Goal: Task Accomplishment & Management: Complete application form

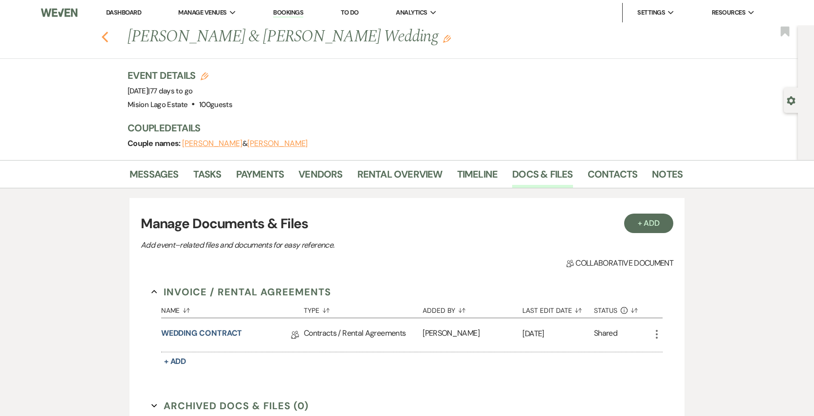
click at [105, 34] on use "button" at bounding box center [105, 37] width 6 height 11
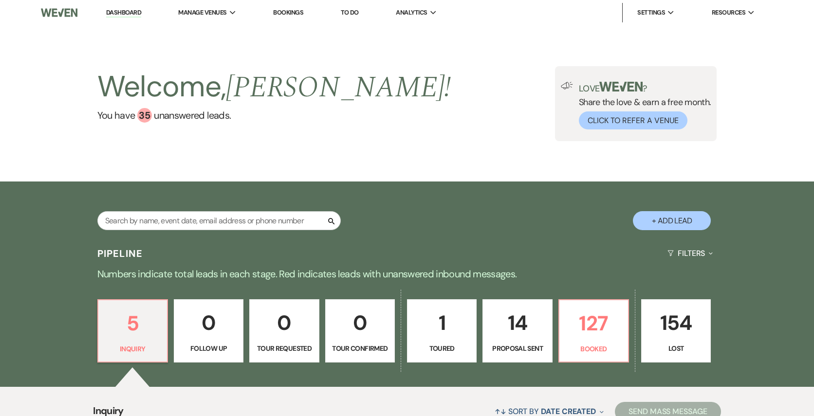
click at [289, 19] on li "Bookings" at bounding box center [288, 12] width 40 height 19
click at [288, 15] on link "Bookings" at bounding box center [288, 12] width 30 height 8
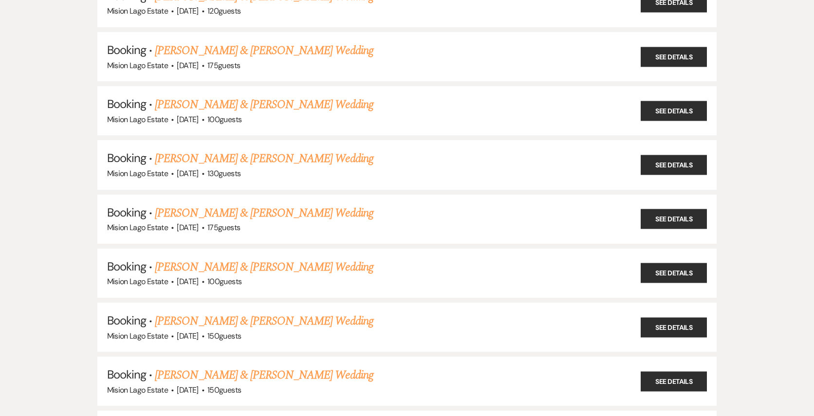
scroll to position [795, 0]
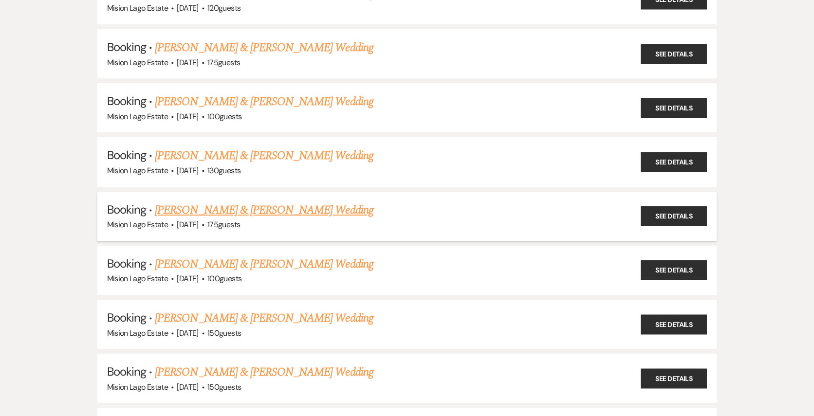
click at [291, 204] on link "[PERSON_NAME] & [PERSON_NAME] Wedding" at bounding box center [264, 211] width 218 height 18
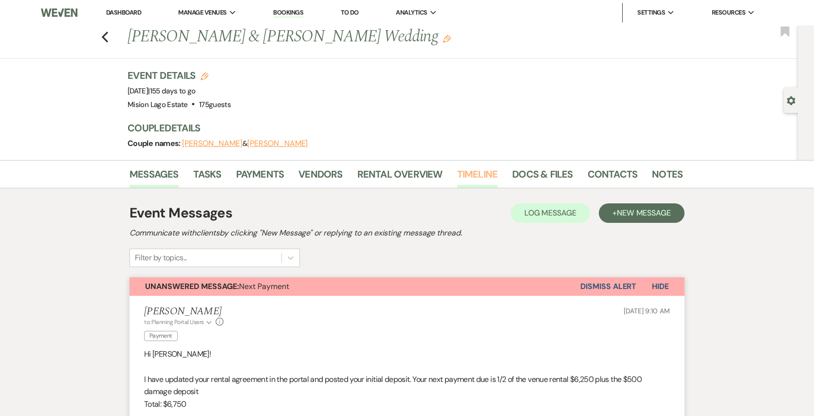
click at [473, 168] on link "Timeline" at bounding box center [477, 177] width 41 height 21
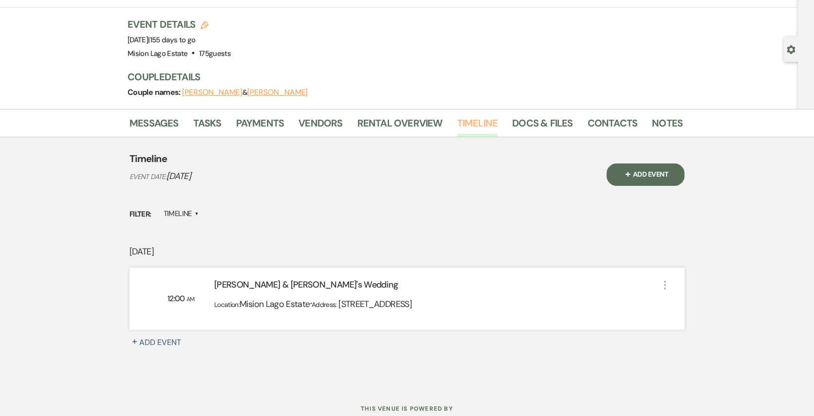
scroll to position [60, 0]
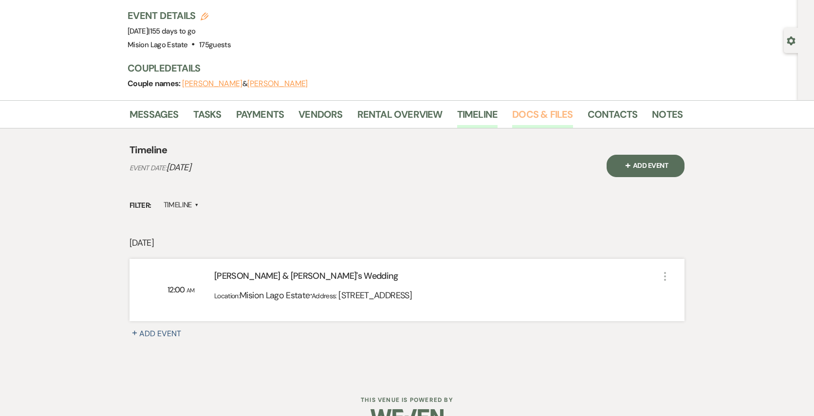
click at [525, 107] on link "Docs & Files" at bounding box center [542, 117] width 60 height 21
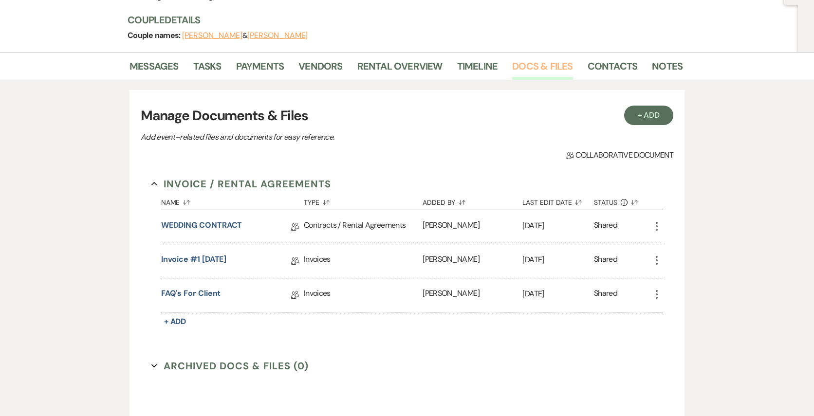
scroll to position [127, 0]
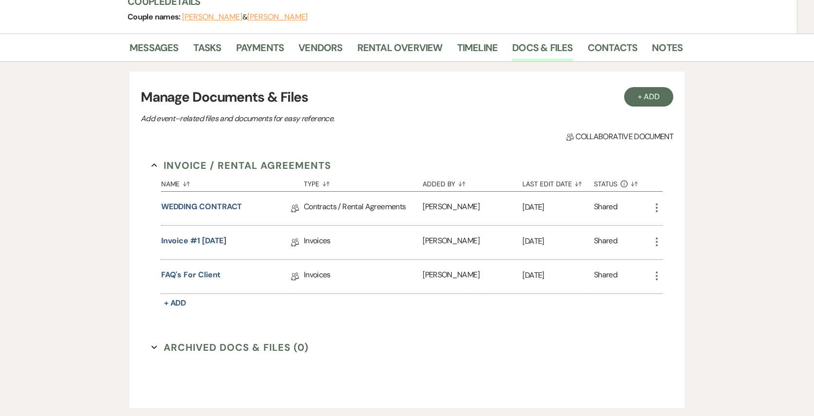
click at [657, 209] on icon "More" at bounding box center [657, 208] width 12 height 12
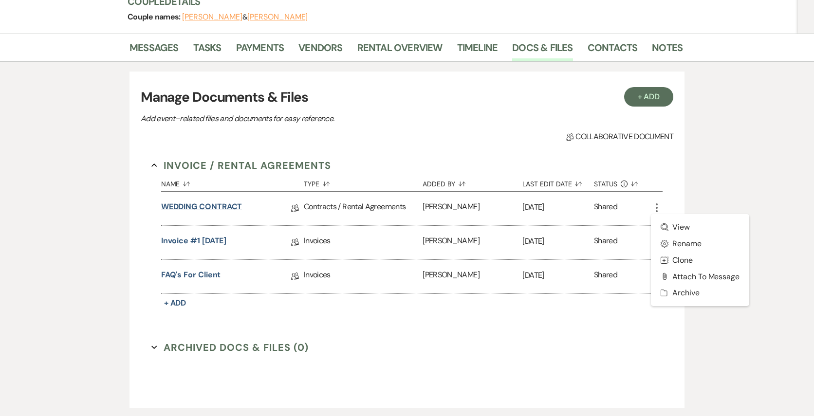
click at [215, 203] on link "WEDDING CONTRACT" at bounding box center [201, 208] width 81 height 15
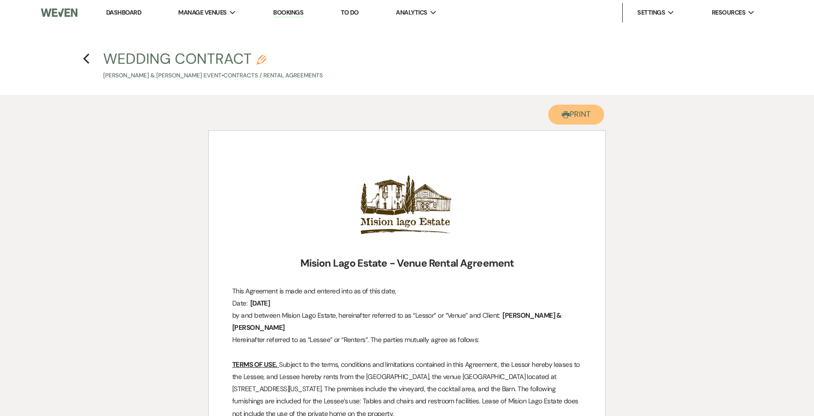
click at [568, 119] on button "Printer Print" at bounding box center [577, 115] width 56 height 20
click at [87, 57] on use "button" at bounding box center [86, 59] width 6 height 11
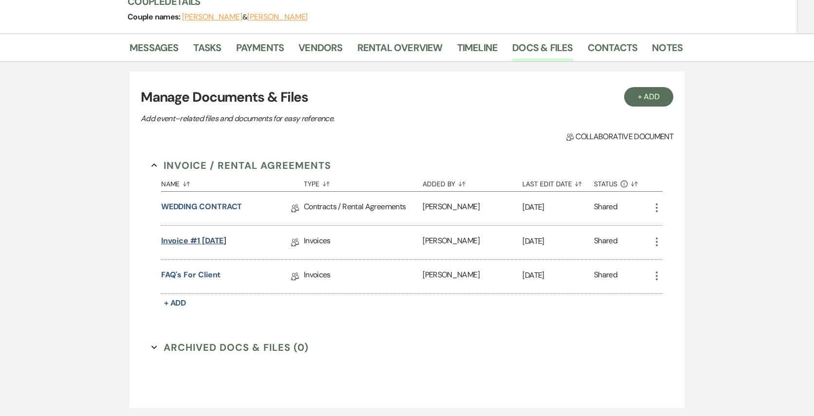
click at [227, 240] on link "Invoice #1 [DATE]" at bounding box center [194, 242] width 66 height 15
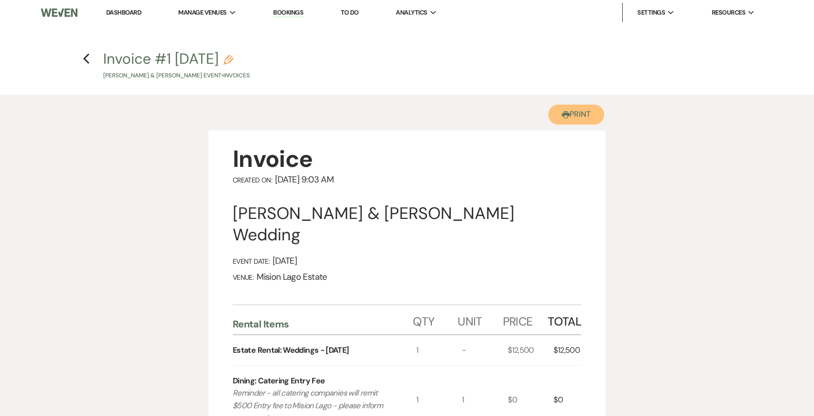
click at [578, 115] on button "Printer Print" at bounding box center [577, 115] width 56 height 20
click at [83, 62] on icon "Previous" at bounding box center [86, 59] width 7 height 12
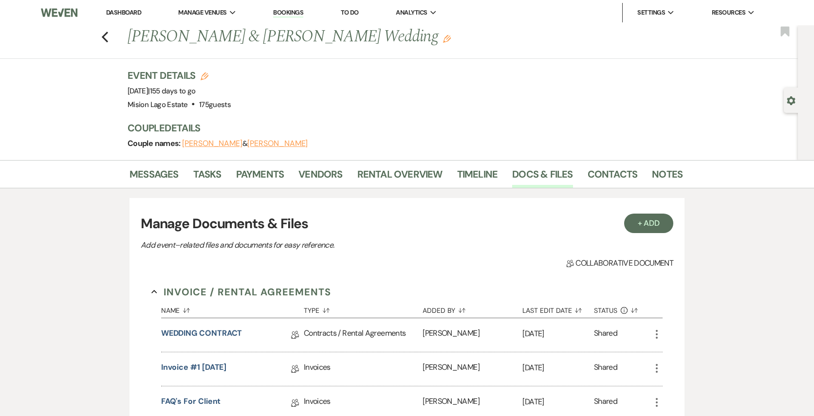
scroll to position [127, 0]
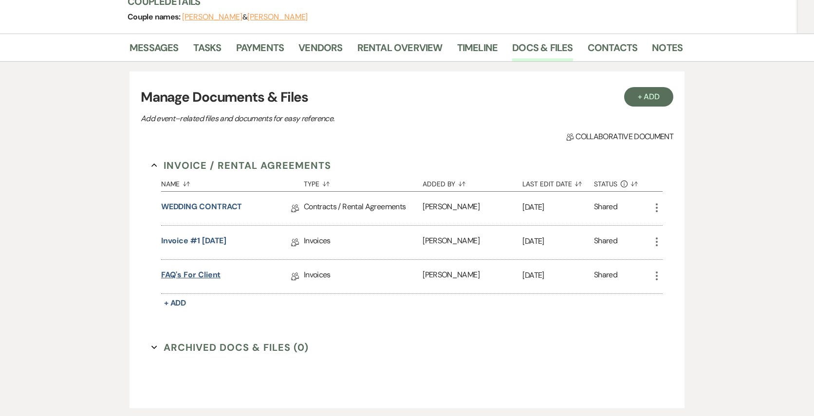
click at [197, 276] on link "FAQ's for Client" at bounding box center [191, 276] width 60 height 15
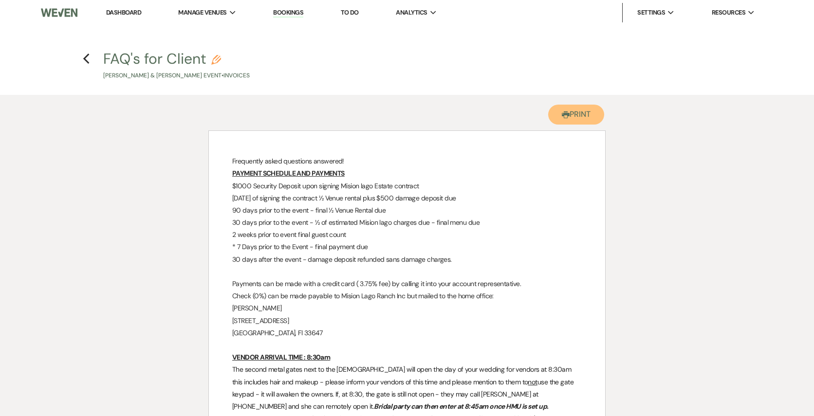
click at [586, 115] on button "Printer Print" at bounding box center [577, 115] width 56 height 20
click at [91, 58] on h4 "Previous FAQ's for Client Pencil Ashley Schiro & Jacob Bennett's Event • Invoic…" at bounding box center [407, 65] width 701 height 32
click at [89, 57] on icon "Previous" at bounding box center [86, 59] width 7 height 12
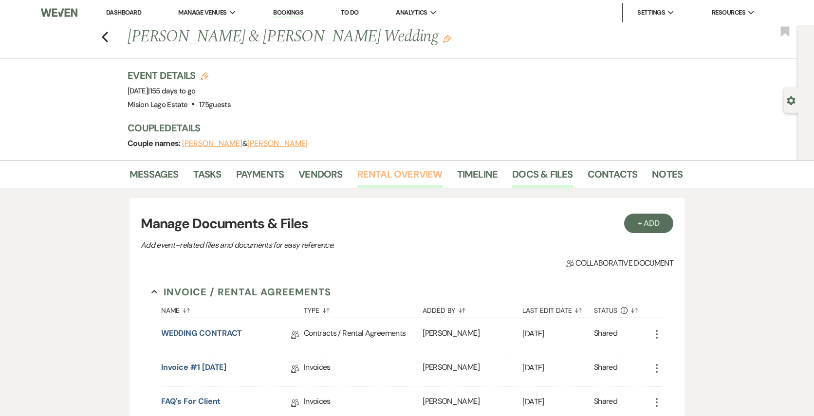
click at [423, 171] on link "Rental Overview" at bounding box center [400, 177] width 85 height 21
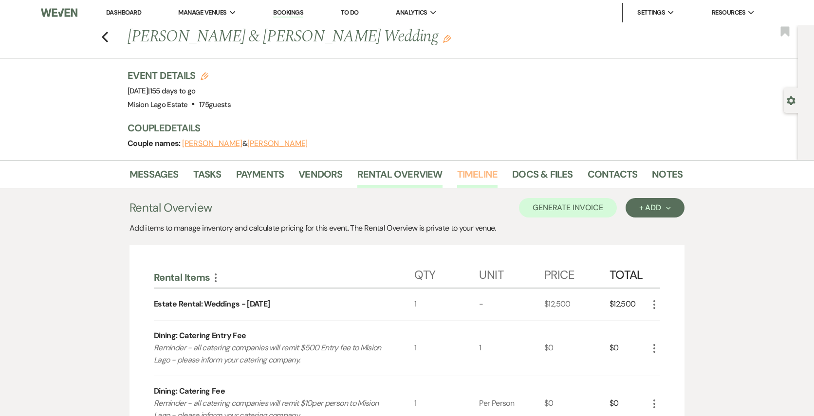
click at [469, 174] on link "Timeline" at bounding box center [477, 177] width 41 height 21
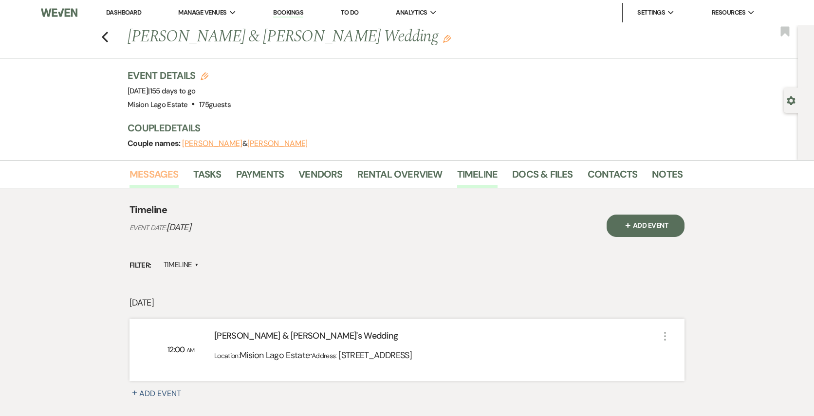
click at [175, 172] on link "Messages" at bounding box center [154, 177] width 49 height 21
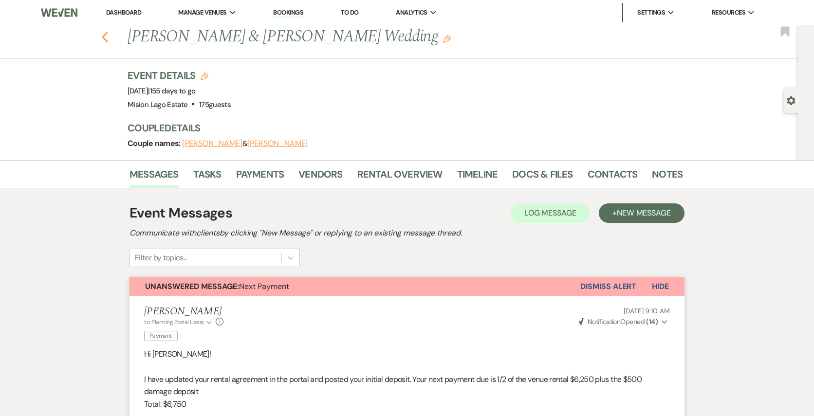
click at [106, 36] on icon "Previous" at bounding box center [104, 37] width 7 height 12
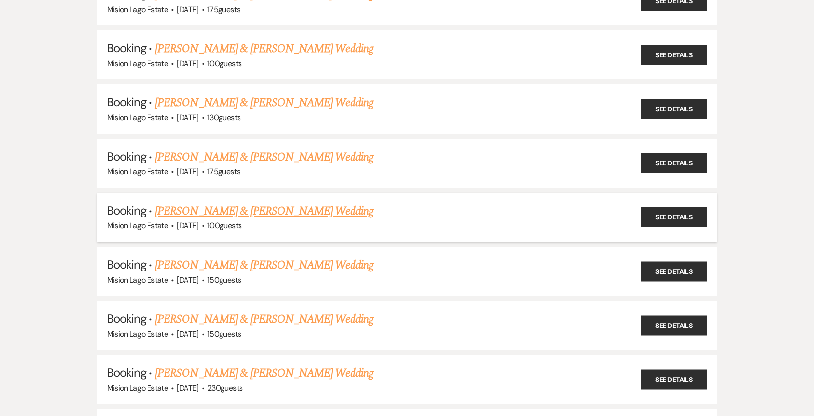
scroll to position [850, 0]
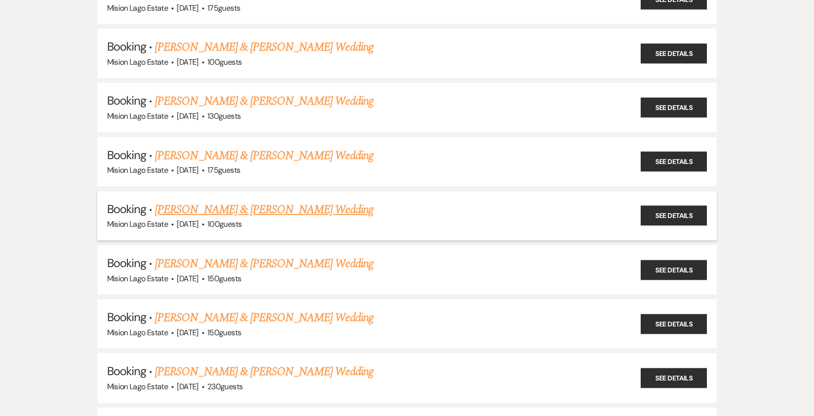
click at [285, 207] on link "Chase Bromley & Deanna Pehr's Wedding" at bounding box center [264, 210] width 218 height 18
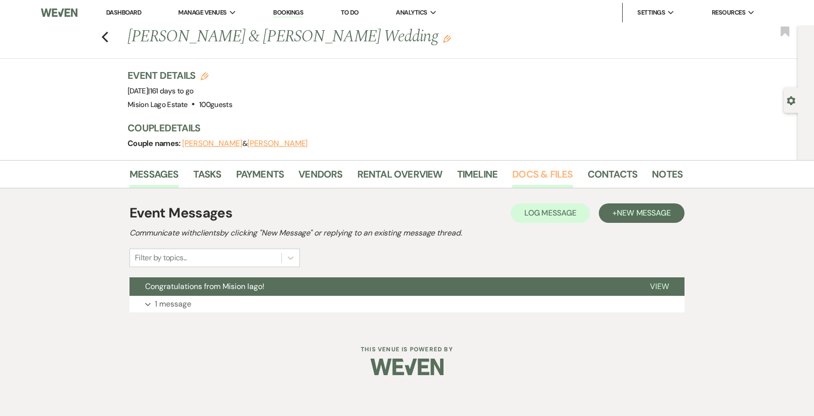
click at [522, 178] on link "Docs & Files" at bounding box center [542, 177] width 60 height 21
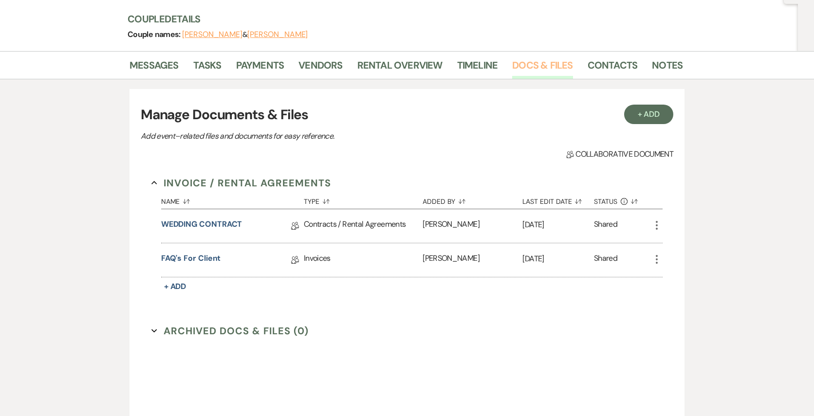
scroll to position [116, 0]
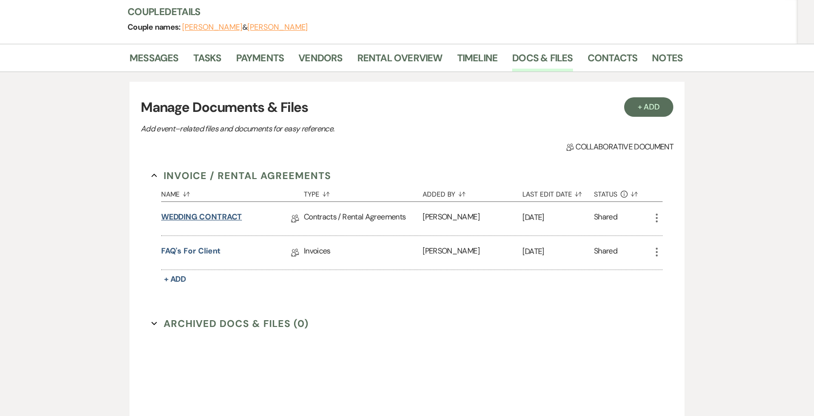
click at [212, 217] on link "WEDDING CONTRACT" at bounding box center [201, 218] width 81 height 15
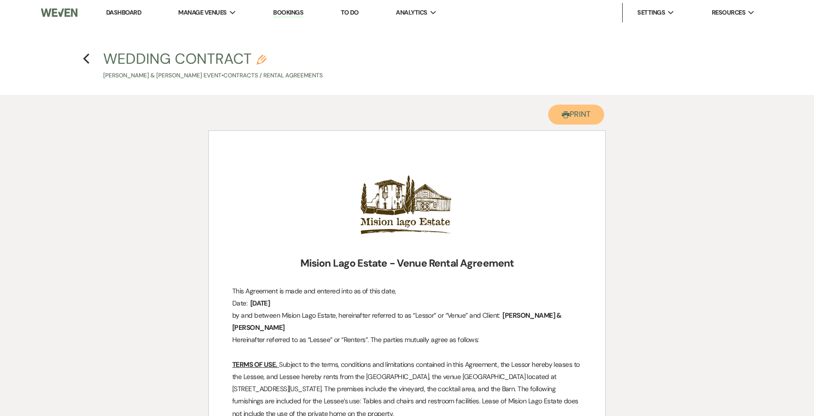
click at [589, 115] on button "Printer Print" at bounding box center [577, 115] width 56 height 20
click at [84, 59] on use "button" at bounding box center [86, 59] width 6 height 11
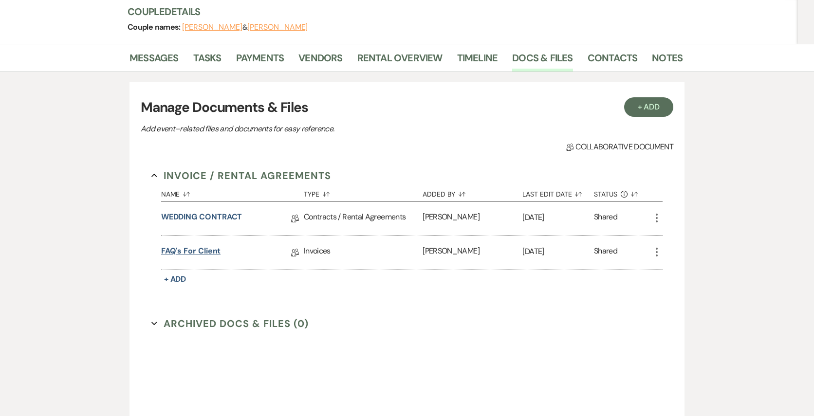
click at [208, 248] on link "FAQ's for Client" at bounding box center [191, 253] width 60 height 15
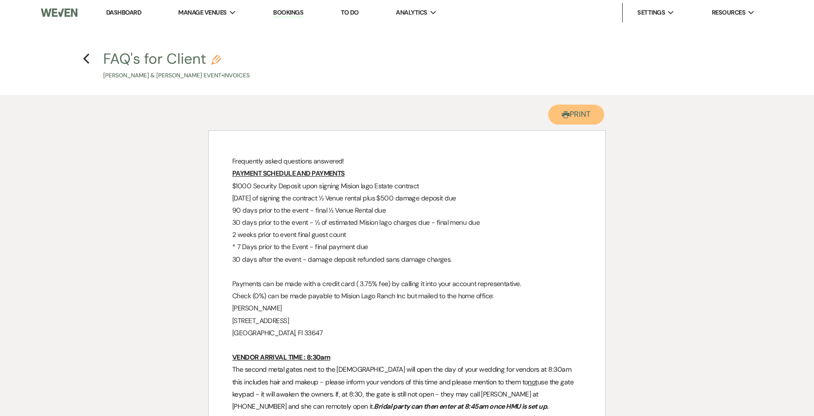
click at [572, 116] on button "Printer Print" at bounding box center [577, 115] width 56 height 20
click at [84, 60] on icon "Previous" at bounding box center [86, 59] width 7 height 12
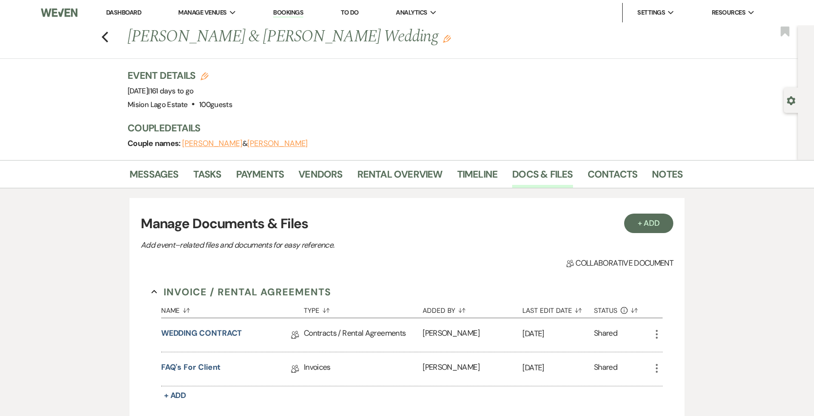
scroll to position [116, 0]
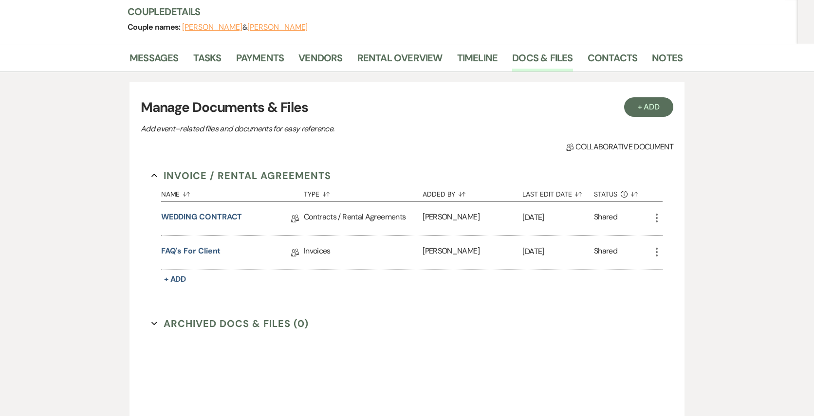
click at [443, 63] on li "Rental Overview" at bounding box center [408, 59] width 100 height 23
click at [406, 63] on link "Rental Overview" at bounding box center [400, 60] width 85 height 21
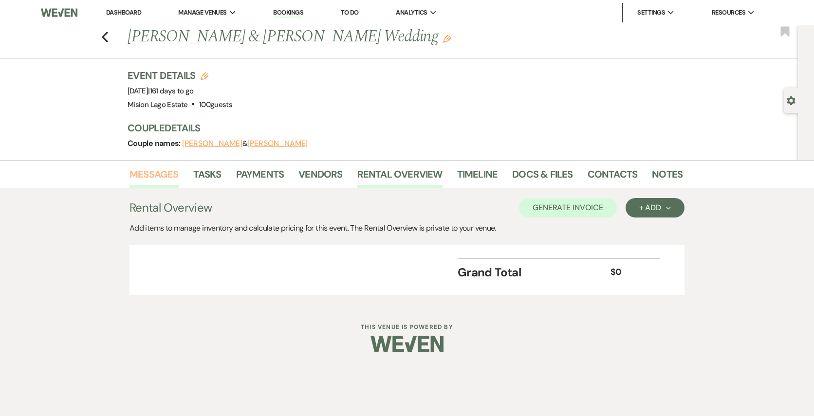
click at [145, 183] on link "Messages" at bounding box center [154, 177] width 49 height 21
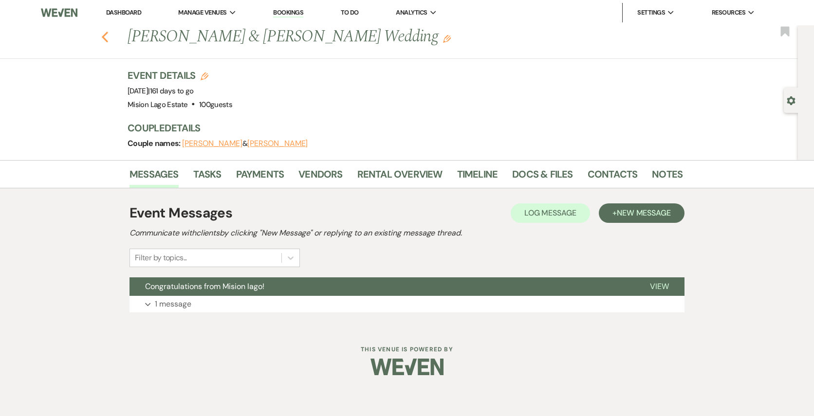
click at [107, 35] on icon "Previous" at bounding box center [104, 37] width 7 height 12
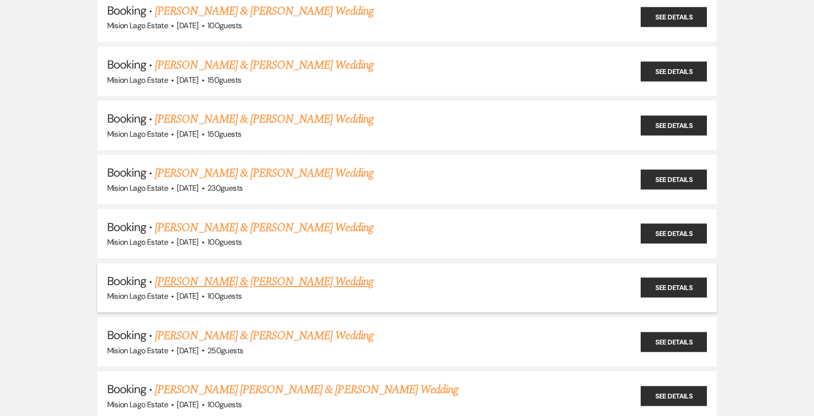
scroll to position [1051, 0]
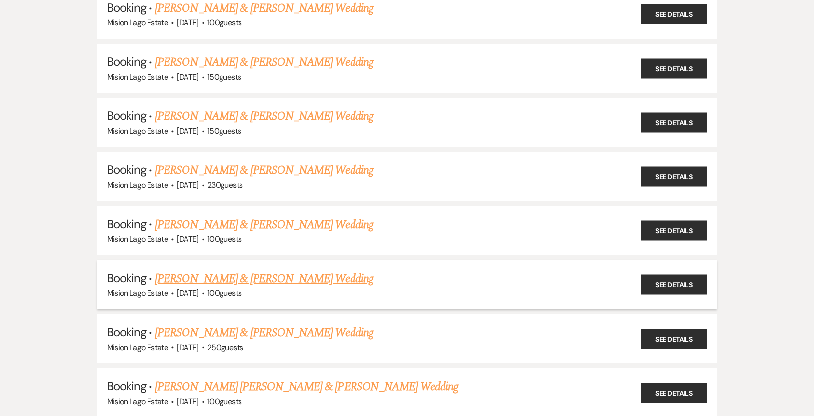
click at [309, 270] on link "Bailey Hartwig & Dylan Guarino's Wedding" at bounding box center [264, 279] width 218 height 18
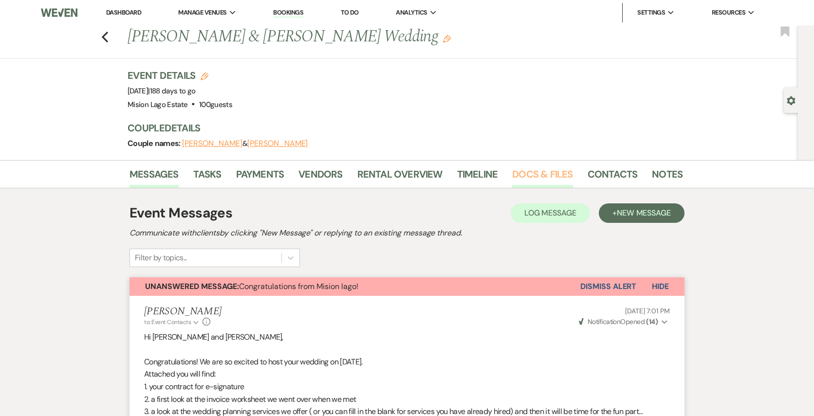
click at [532, 171] on link "Docs & Files" at bounding box center [542, 177] width 60 height 21
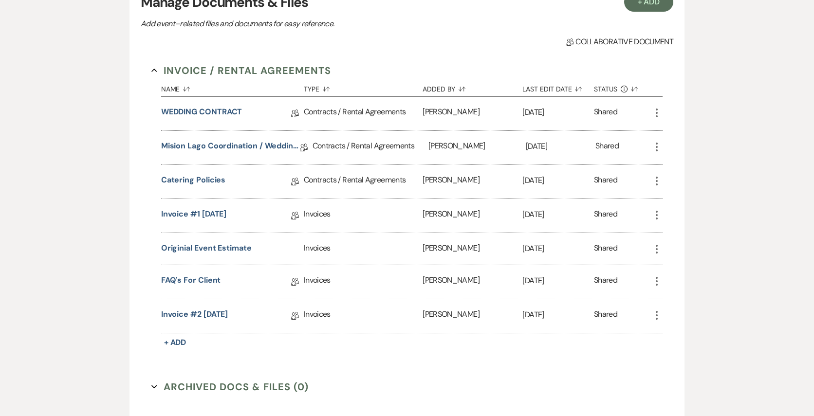
scroll to position [224, 0]
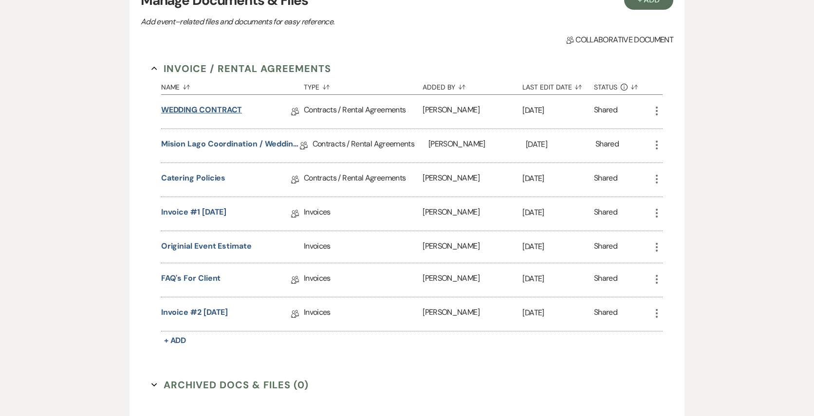
click at [213, 113] on link "WEDDING CONTRACT" at bounding box center [201, 111] width 81 height 15
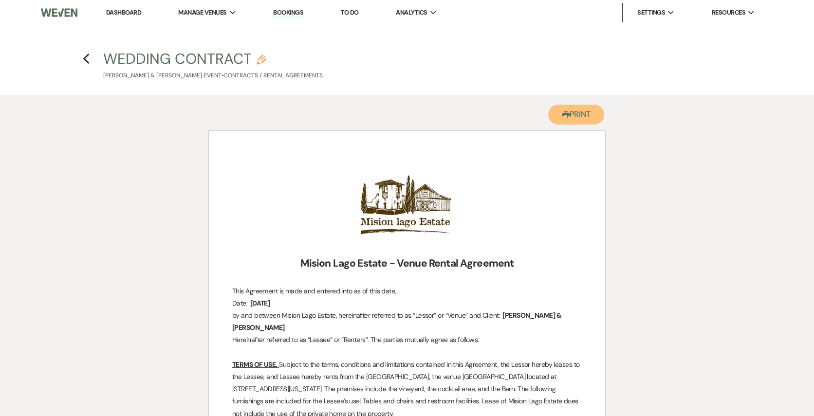
click at [577, 116] on button "Printer Print" at bounding box center [577, 115] width 56 height 20
click at [86, 62] on use "button" at bounding box center [86, 59] width 6 height 11
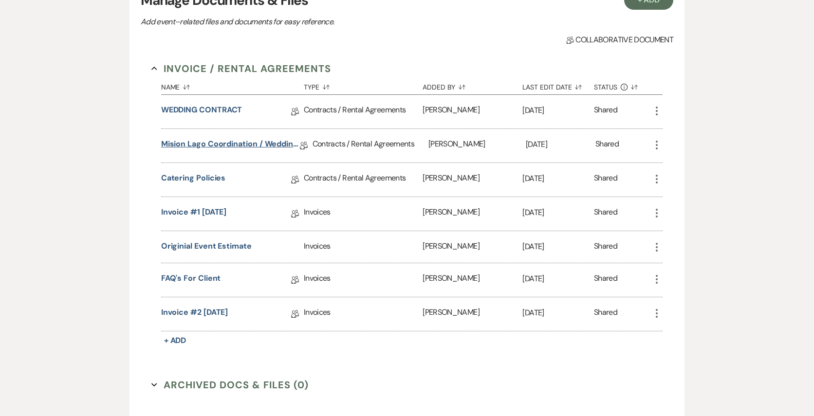
click at [228, 144] on link "Mision Lago Coordination / Wedding Planning" at bounding box center [230, 145] width 139 height 15
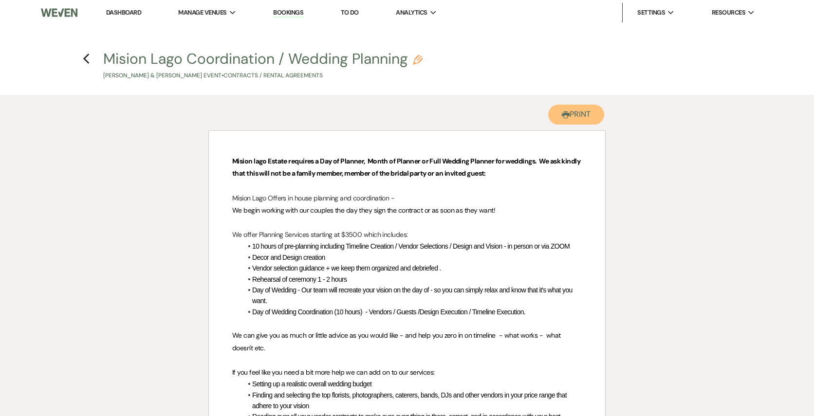
click at [593, 112] on button "Printer Print" at bounding box center [577, 115] width 56 height 20
click at [88, 57] on icon "Previous" at bounding box center [86, 59] width 7 height 12
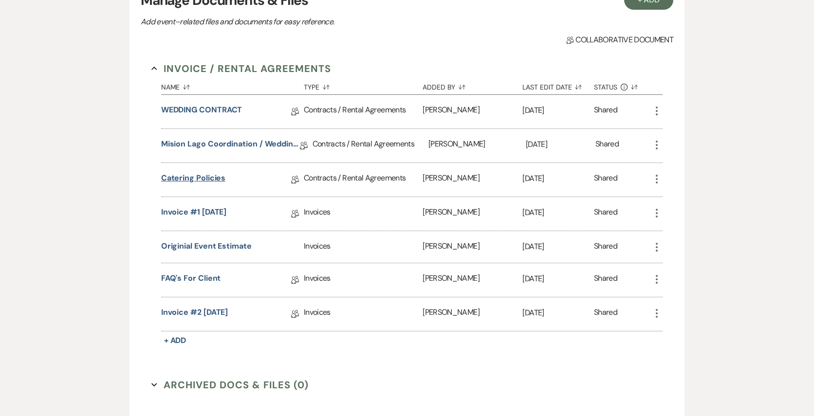
click at [207, 178] on link "Catering Policies" at bounding box center [193, 179] width 65 height 15
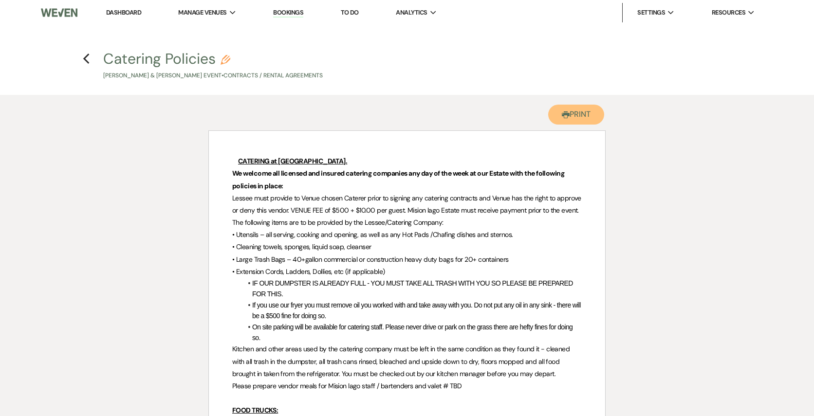
click at [578, 115] on button "Printer Print" at bounding box center [577, 115] width 56 height 20
click at [88, 57] on icon "Previous" at bounding box center [86, 59] width 7 height 12
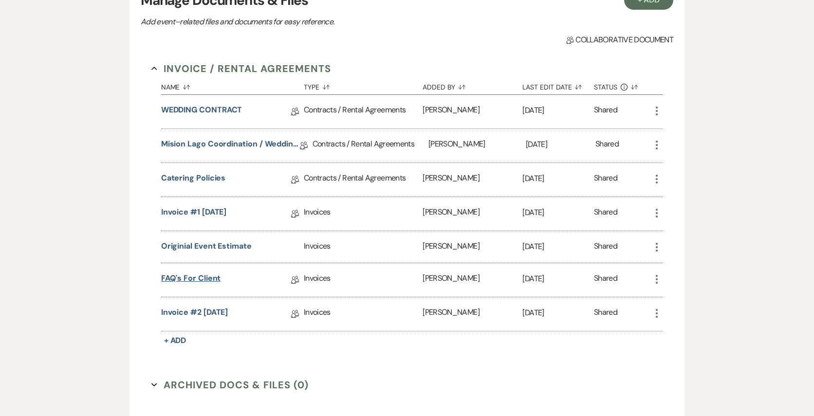
click at [203, 279] on link "FAQ's for Client" at bounding box center [191, 280] width 60 height 15
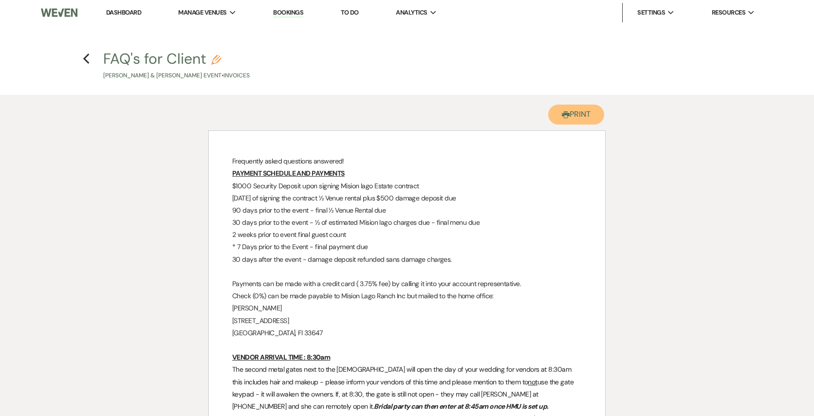
click at [578, 111] on button "Printer Print" at bounding box center [577, 115] width 56 height 20
click at [79, 62] on h4 "Previous FAQ's for Client Pencil Bailey Hartwig & Dylan Guarino's Event • Invoi…" at bounding box center [407, 65] width 701 height 32
click at [86, 56] on icon "Previous" at bounding box center [86, 59] width 7 height 12
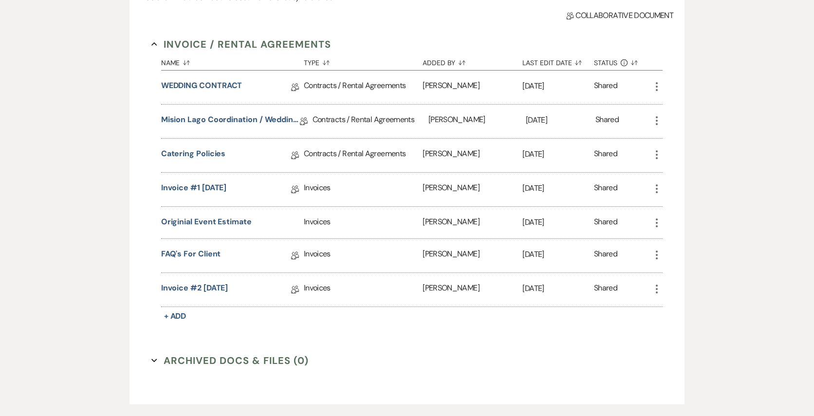
scroll to position [263, 0]
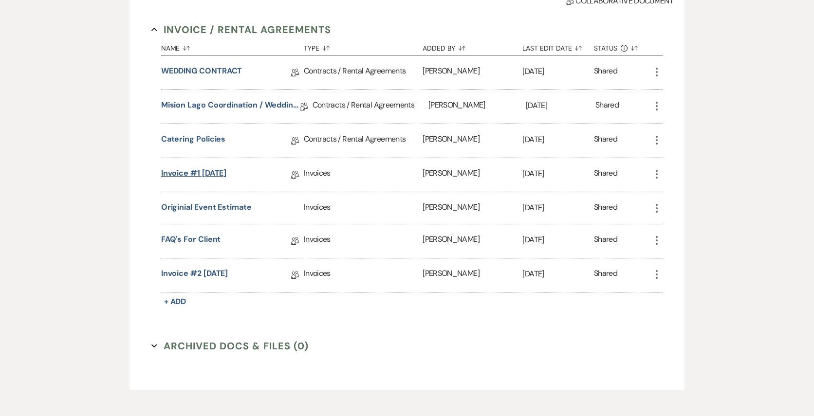
click at [214, 175] on link "Invoice #1 3-27-2025" at bounding box center [194, 175] width 66 height 15
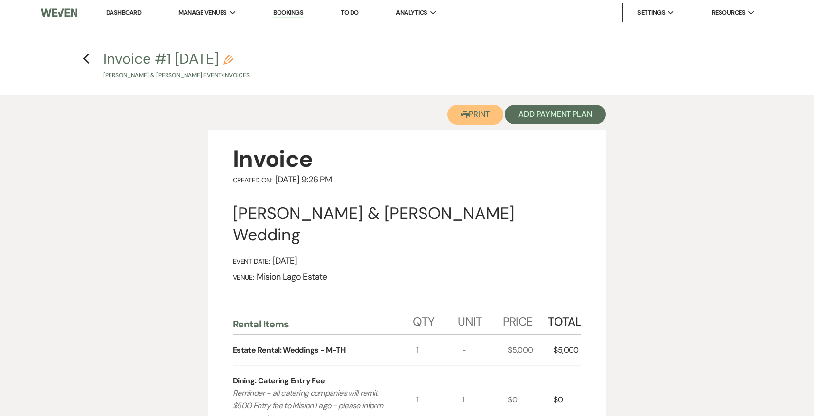
click at [479, 117] on button "Printer Print" at bounding box center [476, 115] width 56 height 20
click at [83, 60] on icon "Previous" at bounding box center [86, 59] width 7 height 12
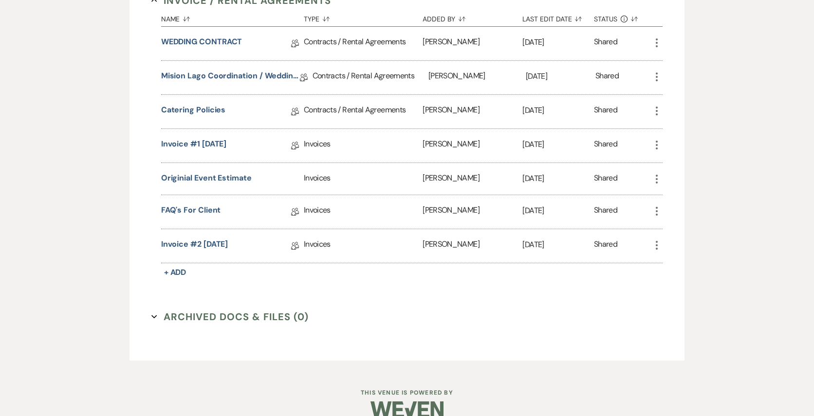
scroll to position [293, 0]
click at [224, 178] on button "Originial Event Estimate" at bounding box center [206, 177] width 91 height 12
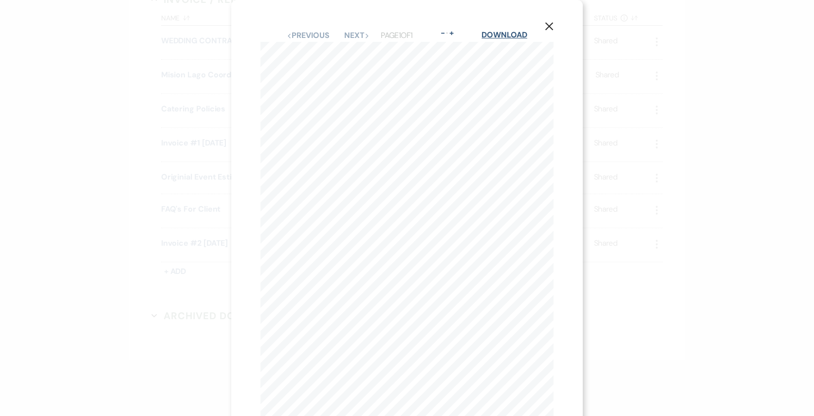
click at [516, 31] on link "Download" at bounding box center [504, 35] width 45 height 10
click at [630, 170] on div "X Previous Previous Next Next Page 1 of 1 - Zoom + Download Mision lago Event W…" at bounding box center [407, 208] width 814 height 416
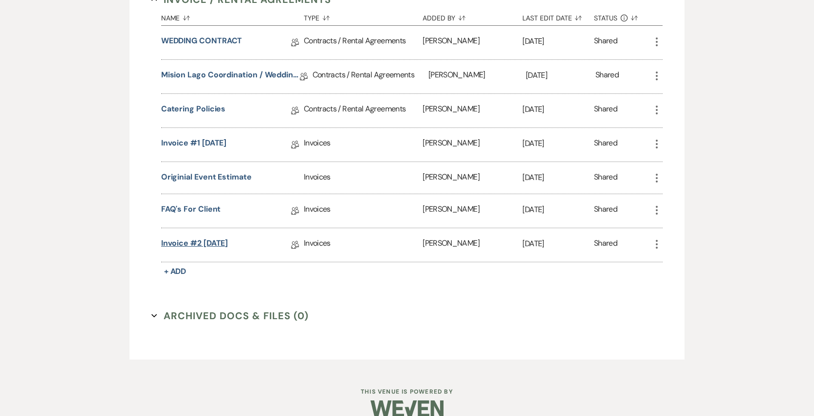
click at [215, 241] on link "Invoice #2 4-21-2025" at bounding box center [194, 245] width 67 height 15
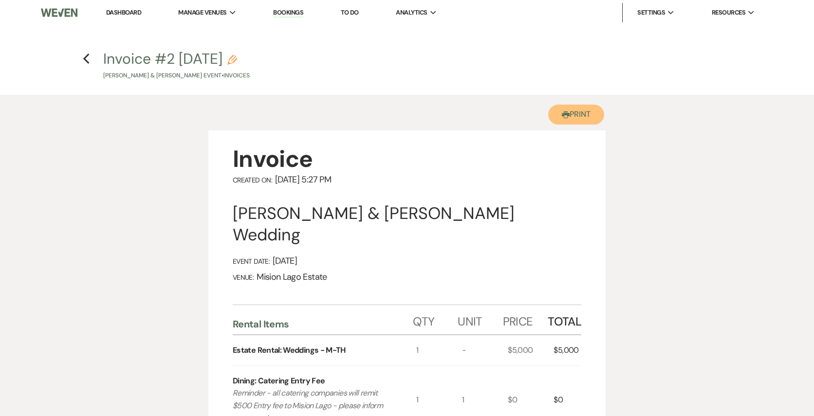
click at [572, 110] on button "Printer Print" at bounding box center [577, 115] width 56 height 20
click at [88, 56] on icon "Previous" at bounding box center [86, 59] width 7 height 12
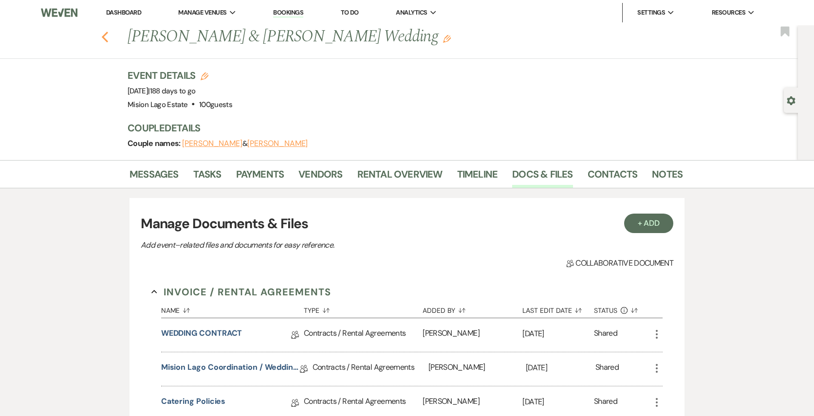
click at [105, 37] on icon "Previous" at bounding box center [104, 37] width 7 height 12
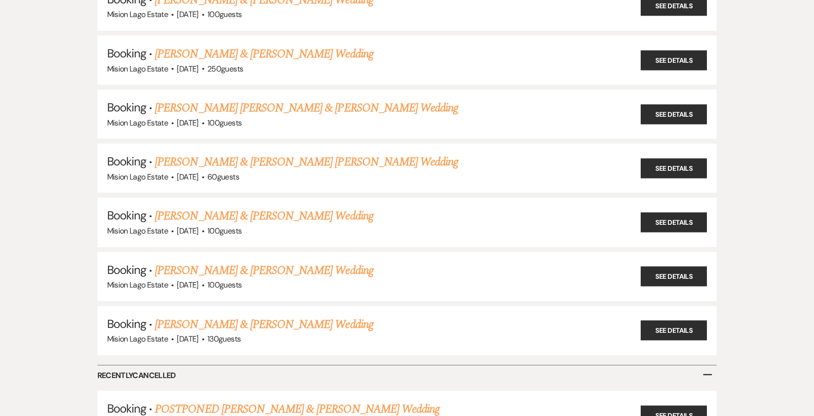
scroll to position [1341, 0]
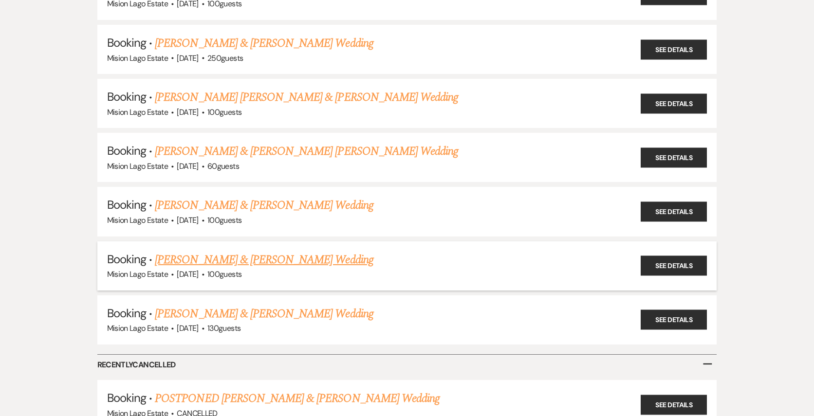
click at [278, 251] on link "Sophia Miller & Jonathan Oddson's Wedding" at bounding box center [264, 260] width 218 height 18
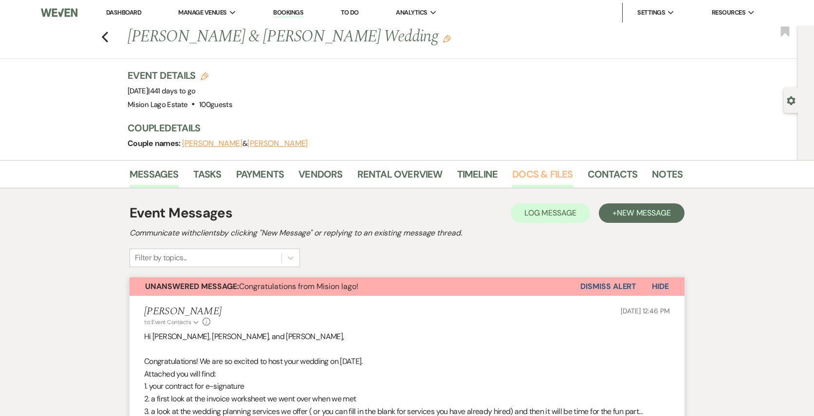
click at [534, 175] on link "Docs & Files" at bounding box center [542, 177] width 60 height 21
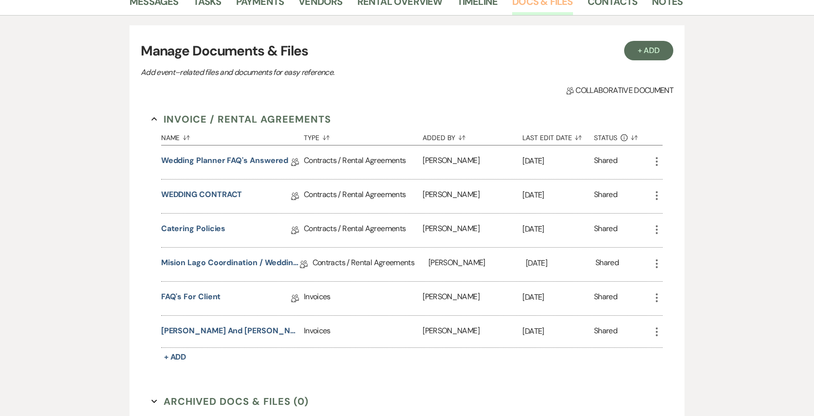
scroll to position [175, 0]
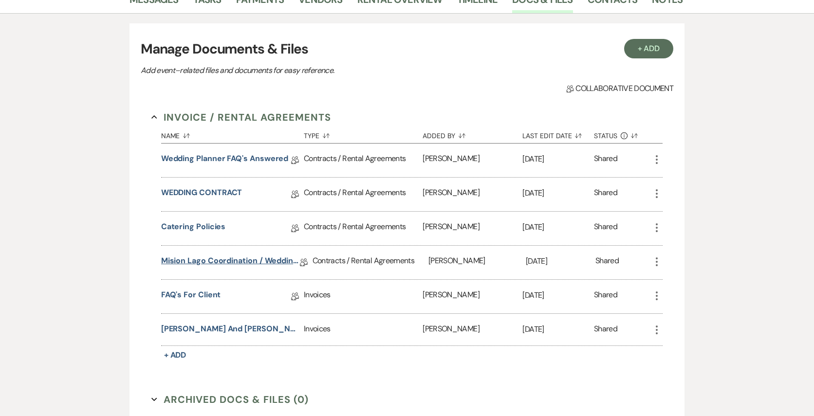
click at [258, 261] on link "Mision Lago Coordination / Wedding Planning" at bounding box center [230, 262] width 139 height 15
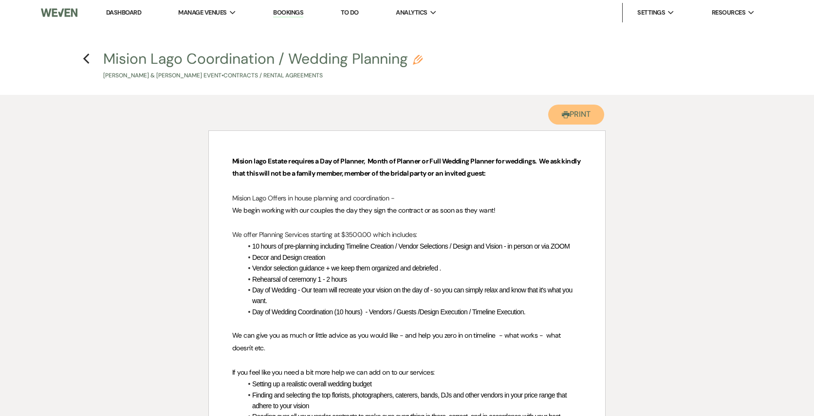
click at [588, 115] on button "Printer Print" at bounding box center [577, 115] width 56 height 20
click at [87, 51] on div "Previous" at bounding box center [86, 58] width 7 height 16
click at [88, 57] on icon "Previous" at bounding box center [86, 59] width 7 height 12
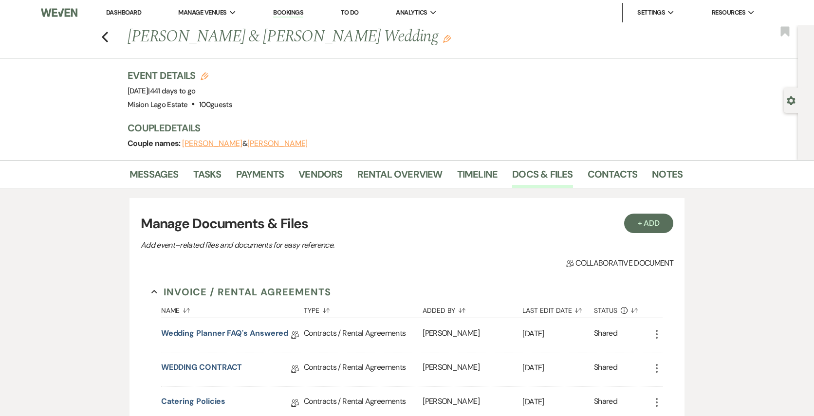
scroll to position [175, 0]
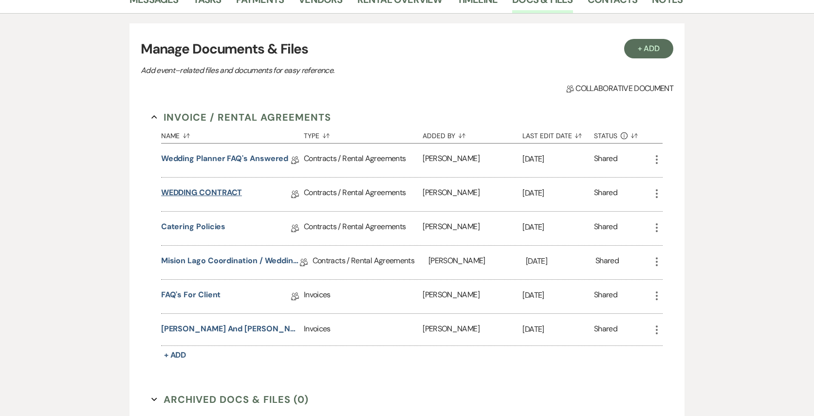
click at [217, 190] on link "WEDDING CONTRACT" at bounding box center [201, 194] width 81 height 15
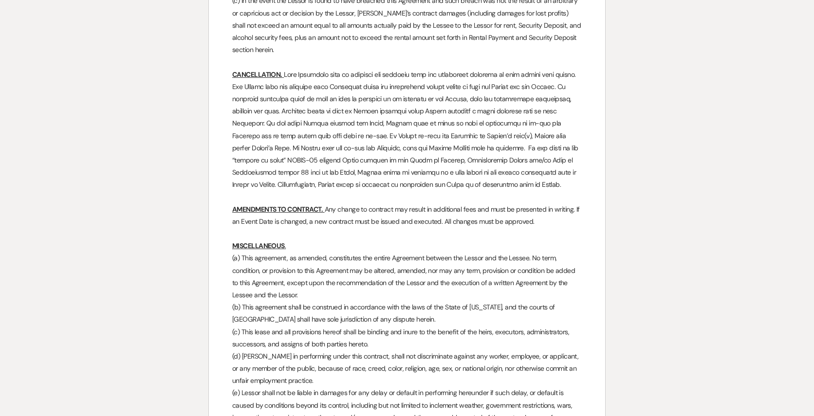
scroll to position [3183, 0]
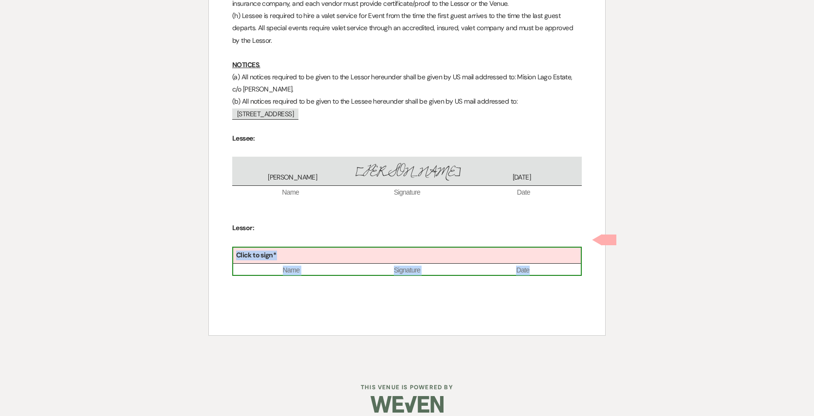
click at [312, 248] on div "Click to sign*" at bounding box center [407, 256] width 348 height 16
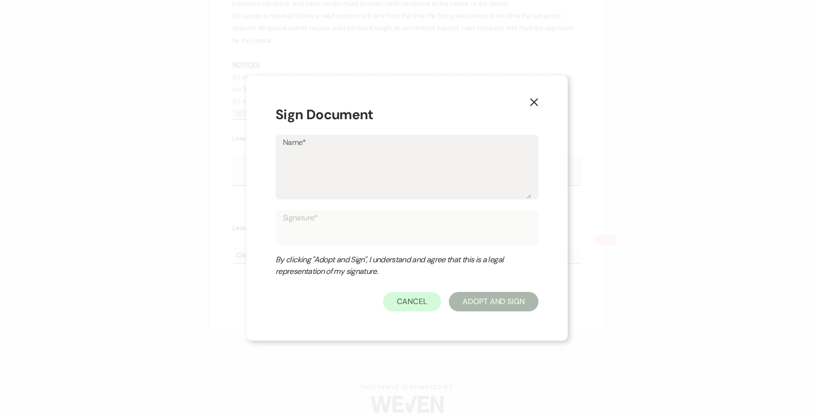
type textarea "M"
type input "M"
type textarea "Mi"
type input "Mi"
type textarea "Mic"
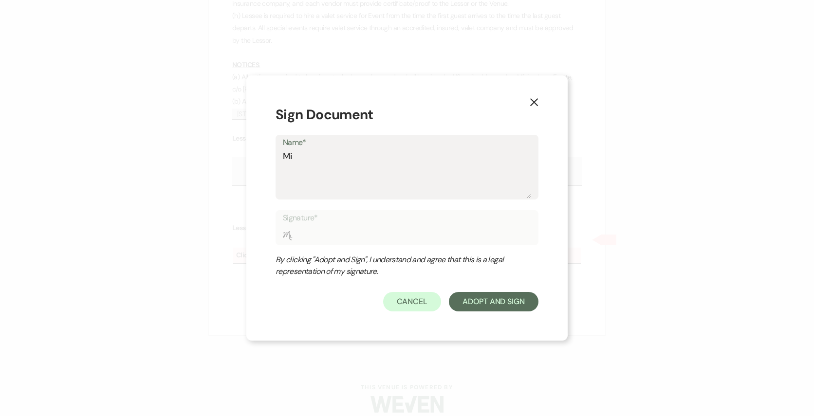
type input "Mic"
type textarea "Mich"
type input "Mich"
type textarea "Miche"
type input "Miche"
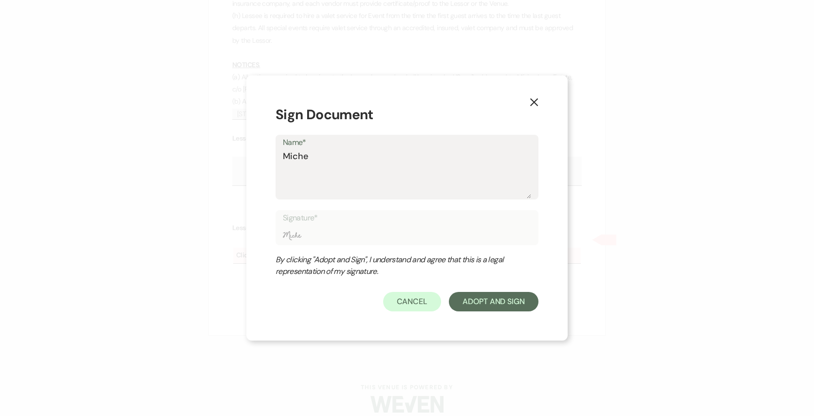
type textarea "Michel"
type input "Michel"
type textarea "Michell"
type input "Michell"
type textarea "Michelle"
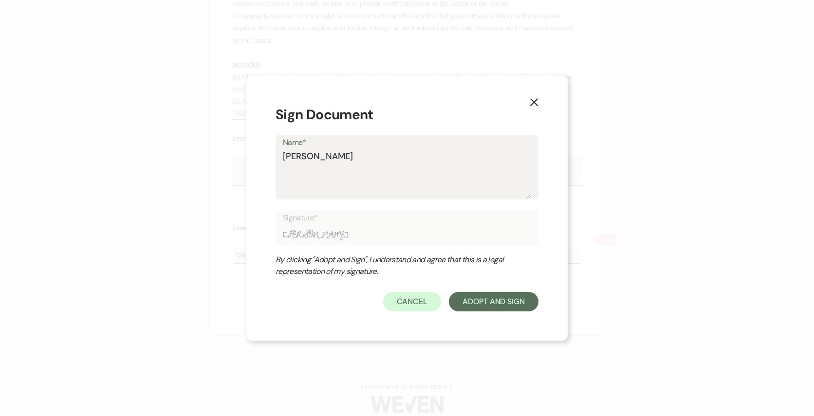
type input "Michelle"
type textarea "Michelle"
type input "Michelle"
type textarea "Michelle G"
type input "Michelle G"
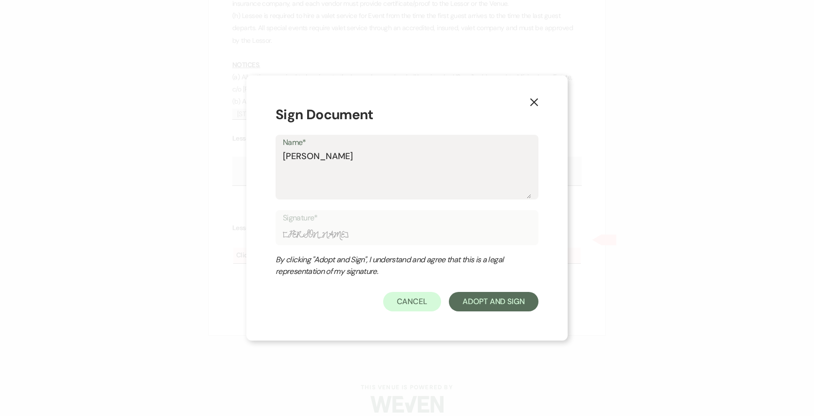
type textarea "Michelle Gi"
type input "Michelle Gi"
type textarea "Michelle Gil"
type input "Michelle Gil"
type textarea "Michelle Gilb"
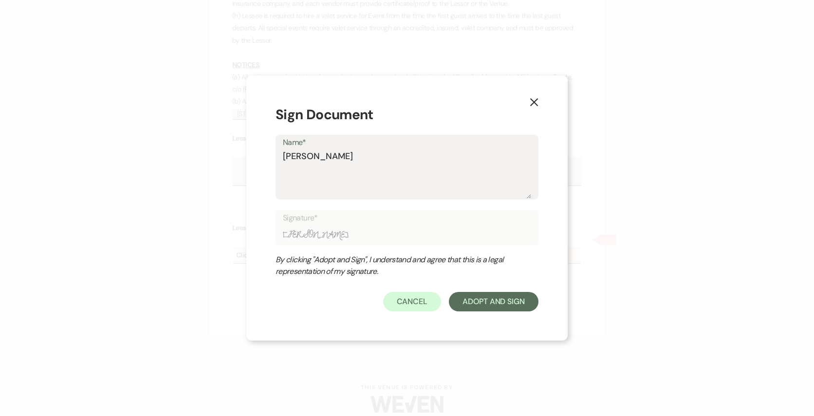
type input "Michelle Gilb"
type textarea "Michelle Gilbe"
type input "Michelle Gilbe"
type textarea "Michelle Gilber"
type input "Michelle Gilber"
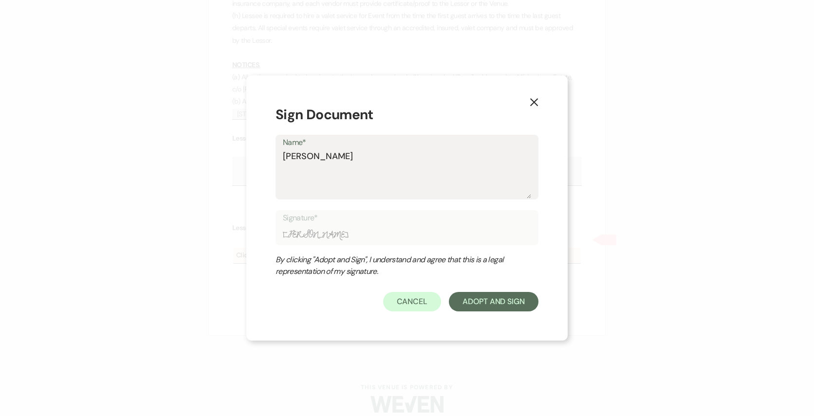
type textarea "[PERSON_NAME]"
type input "[PERSON_NAME]"
type textarea "[PERSON_NAME]"
click at [488, 301] on button "Adopt And Sign" at bounding box center [494, 301] width 90 height 19
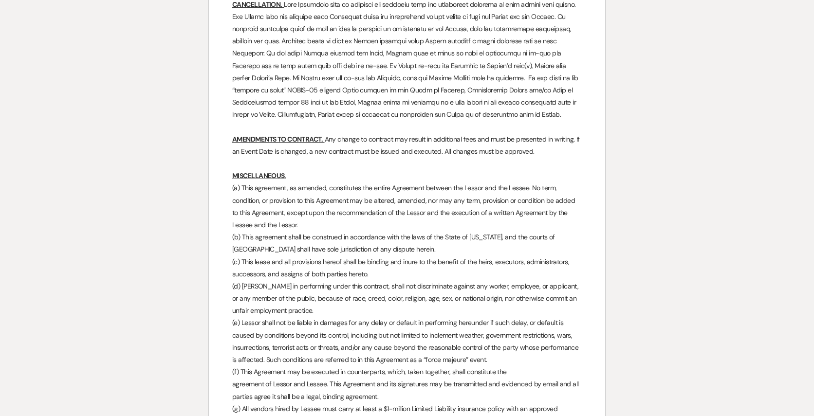
scroll to position [3225, 0]
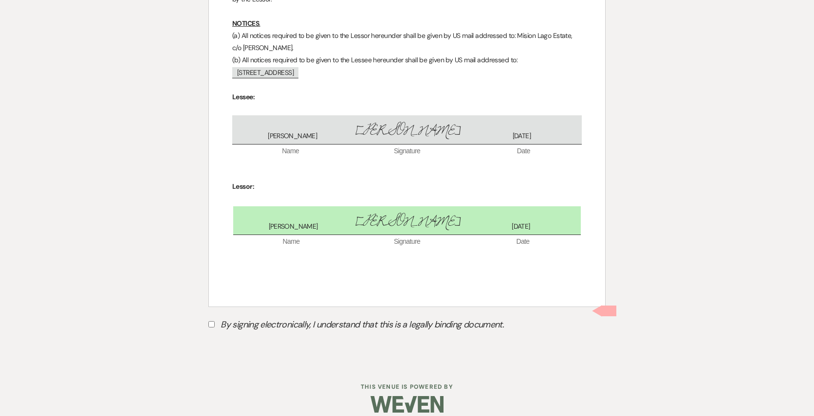
click at [218, 317] on label "By signing electronically, I understand that this is a legally binding document." at bounding box center [406, 326] width 397 height 19
click at [215, 322] on input "By signing electronically, I understand that this is a legally binding document." at bounding box center [211, 325] width 6 height 6
checkbox input "true"
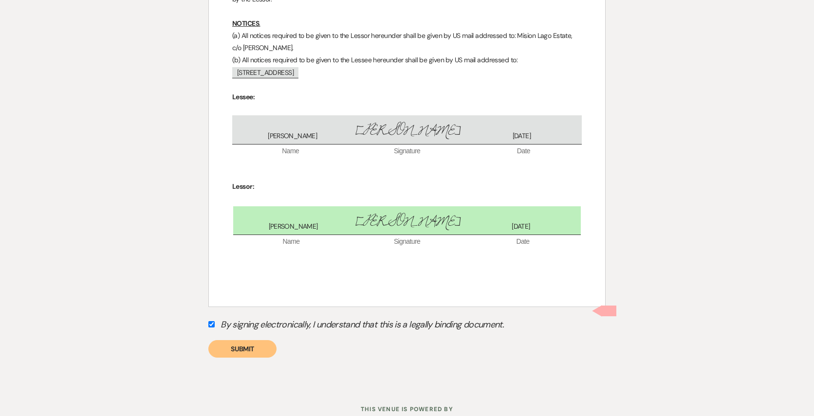
click at [246, 341] on button "Submit" at bounding box center [242, 350] width 68 height 18
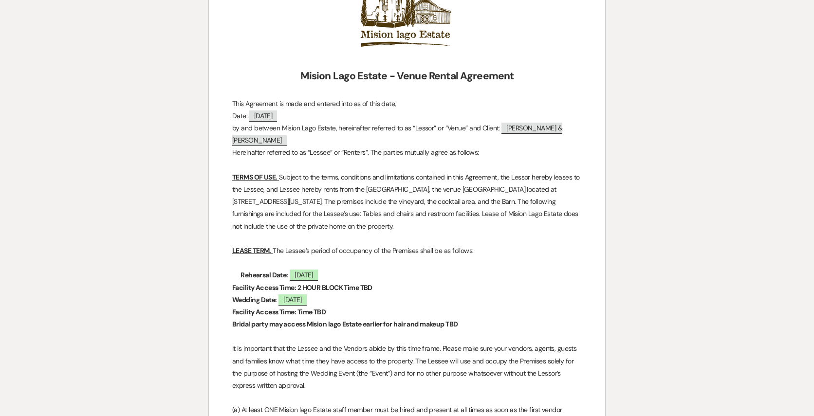
scroll to position [0, 0]
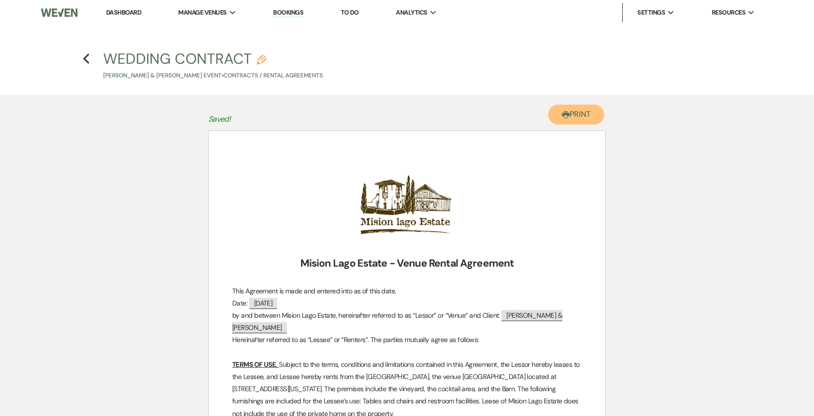
click at [582, 118] on button "Printer Print" at bounding box center [577, 115] width 56 height 20
click at [87, 54] on icon "Previous" at bounding box center [86, 59] width 7 height 12
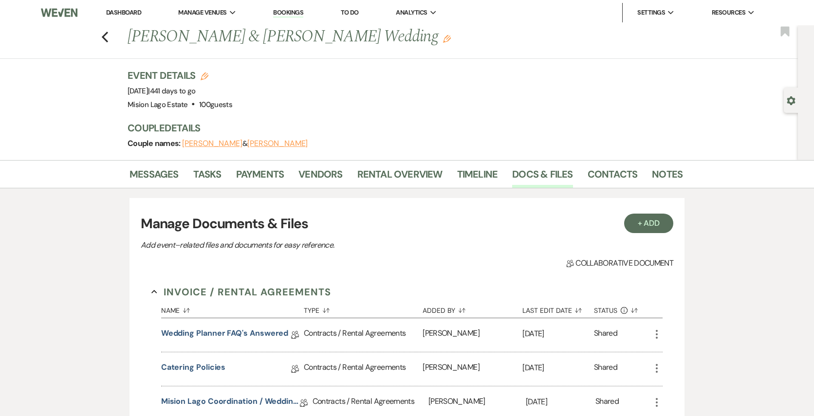
scroll to position [175, 0]
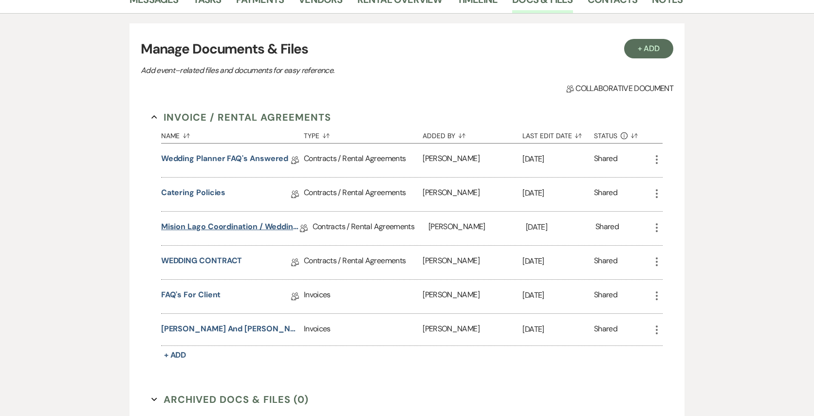
click at [216, 230] on link "Mision Lago Coordination / Wedding Planning" at bounding box center [230, 228] width 139 height 15
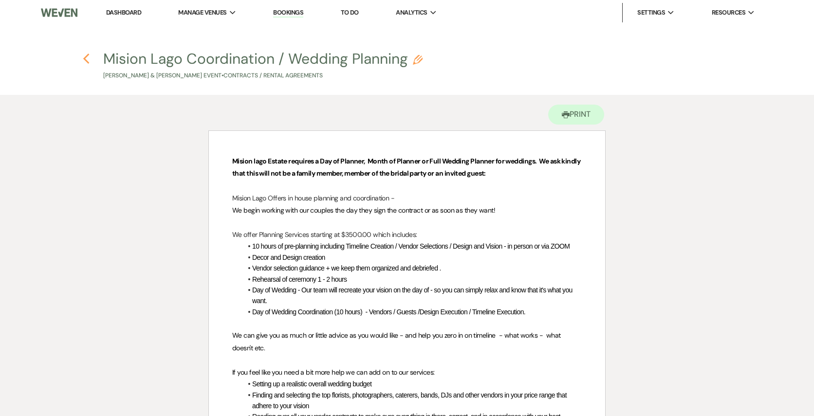
click at [85, 57] on use "button" at bounding box center [86, 59] width 6 height 11
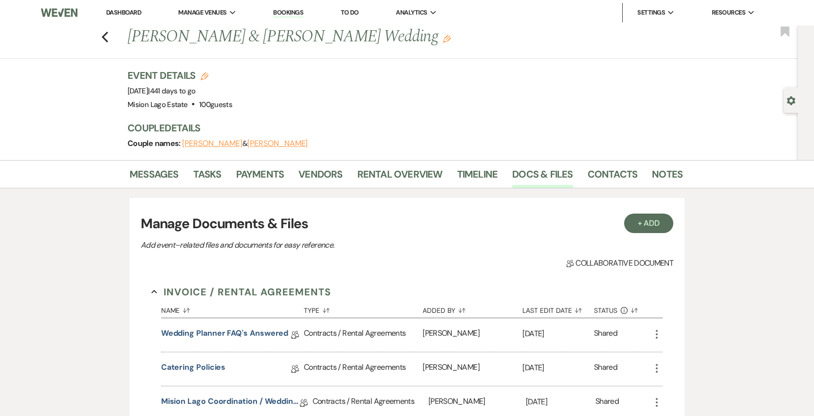
scroll to position [175, 0]
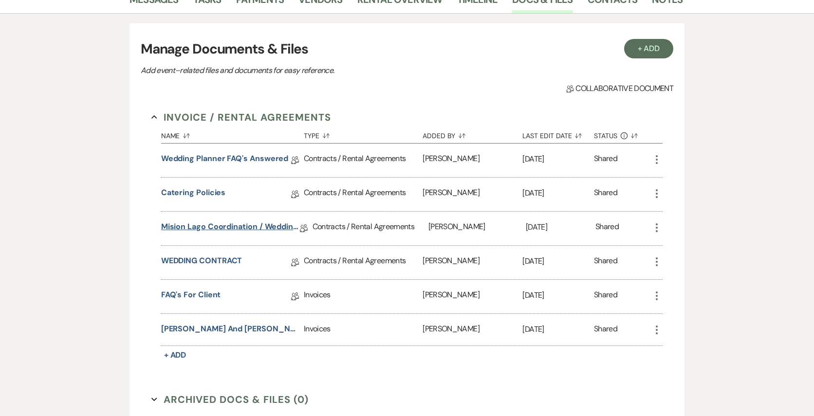
click at [225, 223] on link "Mision Lago Coordination / Wedding Planning" at bounding box center [230, 228] width 139 height 15
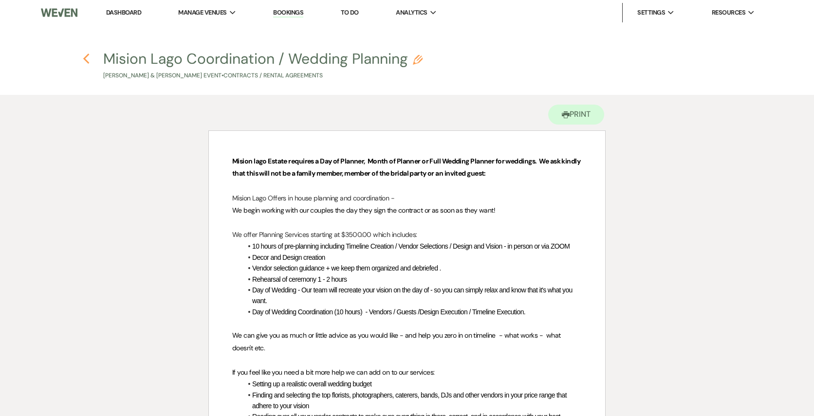
click at [88, 58] on icon "Previous" at bounding box center [86, 59] width 7 height 12
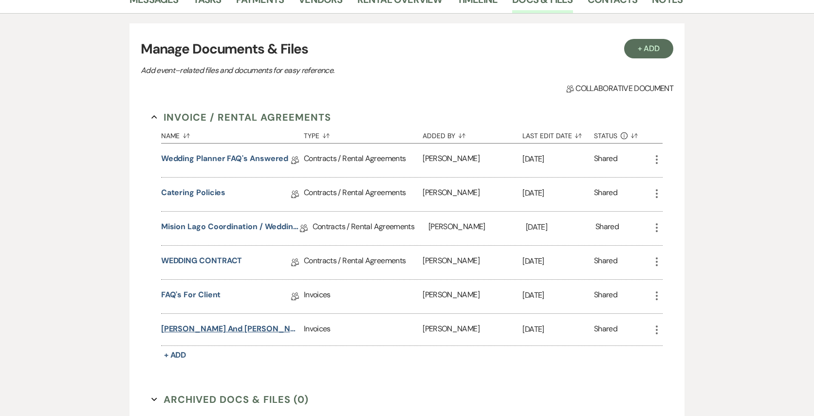
click at [239, 329] on button "Sophia and Jonathan - Event Estimate" at bounding box center [230, 329] width 139 height 12
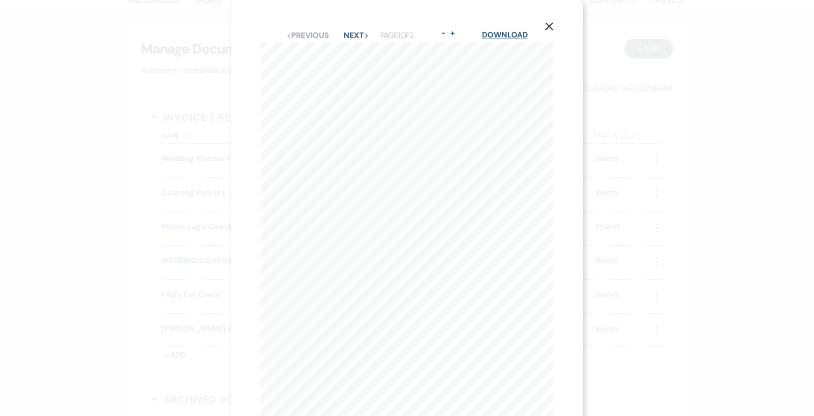
click at [520, 37] on link "Download" at bounding box center [504, 35] width 45 height 10
click at [173, 115] on div "X Previous Previous Next Next Page 1 of 2 - Zoom + Download Welcome to Mision l…" at bounding box center [407, 208] width 814 height 416
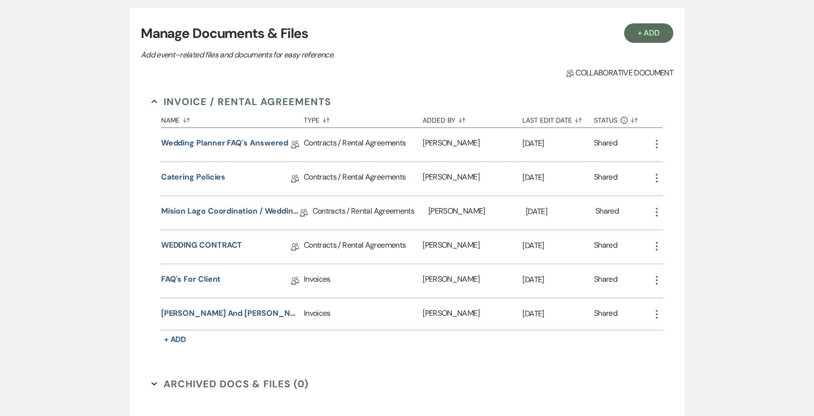
scroll to position [0, 0]
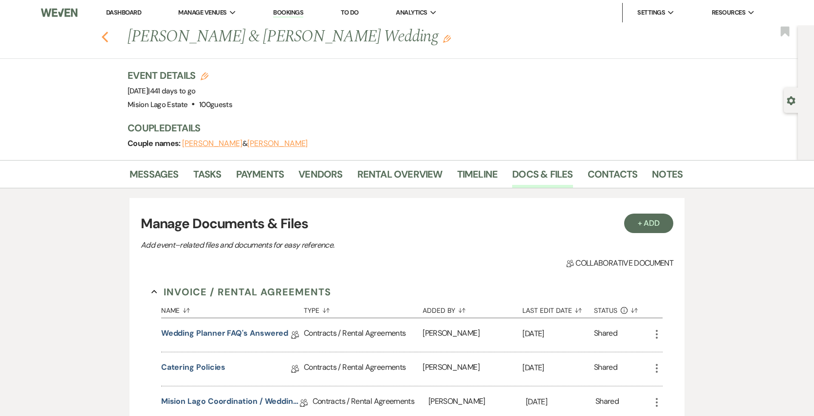
click at [101, 38] on icon "Previous" at bounding box center [104, 37] width 7 height 12
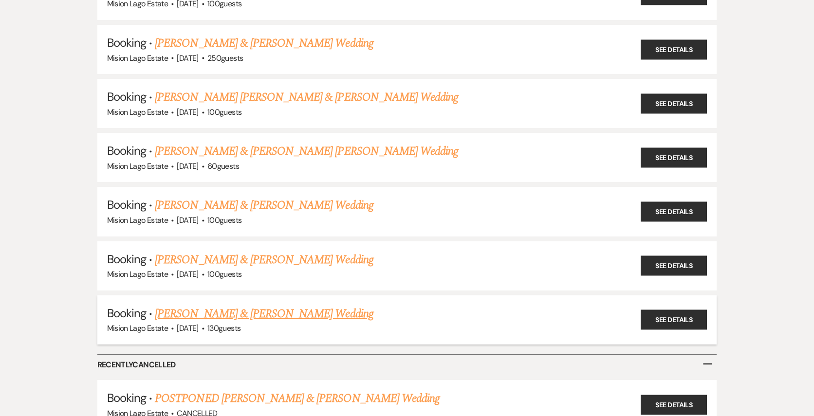
click at [292, 305] on link "Brett Lusardi & Angelina Palermo's Wedding" at bounding box center [264, 314] width 218 height 18
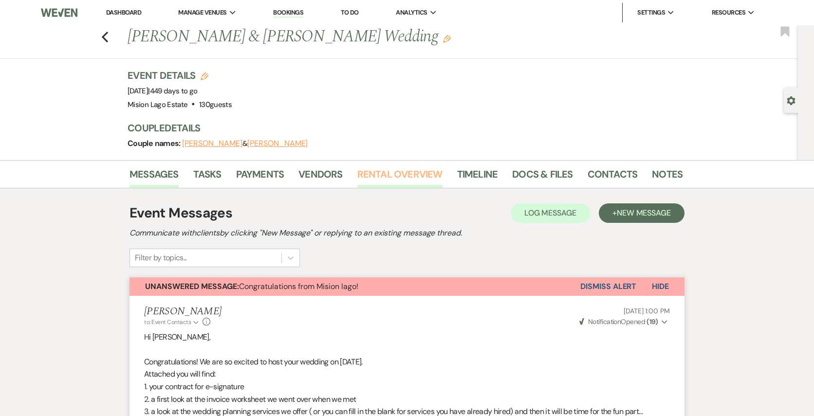
click at [403, 174] on link "Rental Overview" at bounding box center [400, 177] width 85 height 21
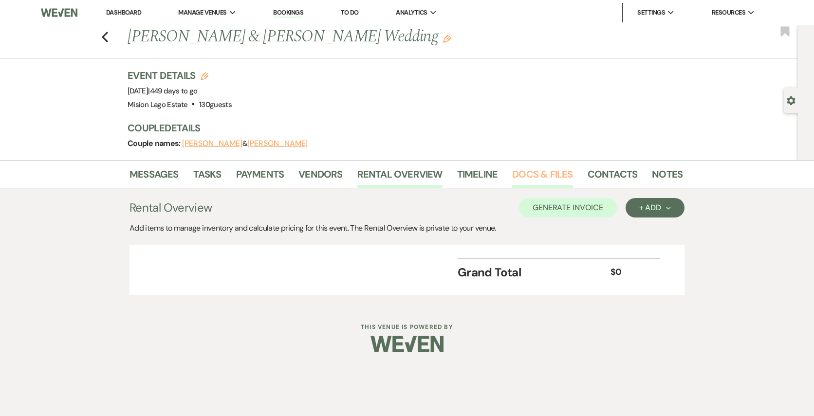
click at [512, 183] on link "Docs & Files" at bounding box center [542, 177] width 60 height 21
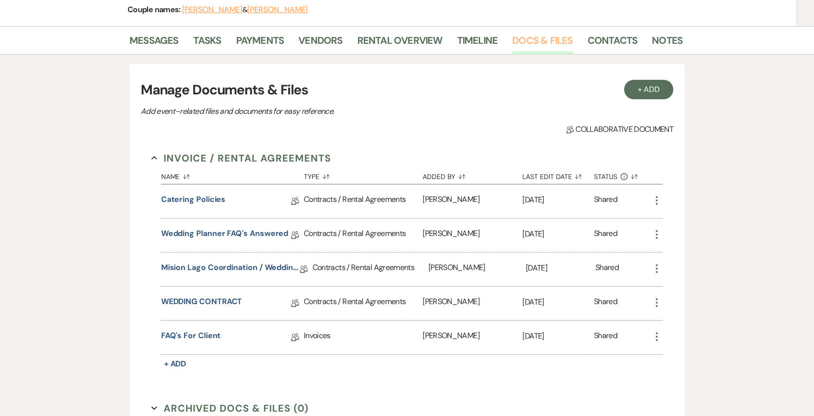
scroll to position [151, 0]
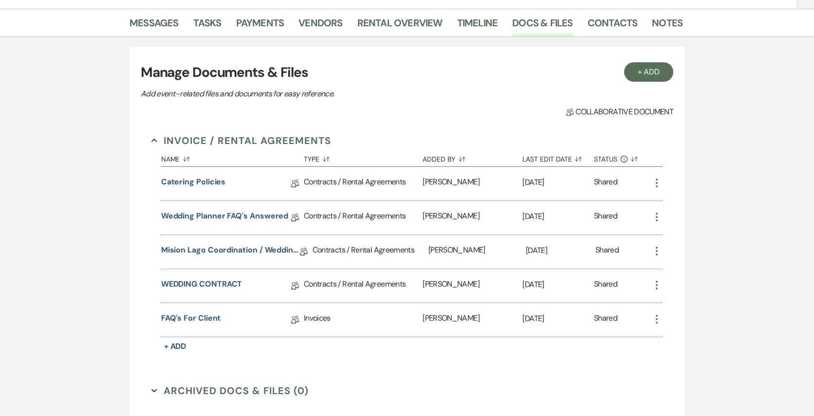
click at [219, 276] on div "WEDDING CONTRACT Collab Doc" at bounding box center [232, 286] width 143 height 34
click at [216, 282] on link "WEDDING CONTRACT" at bounding box center [201, 286] width 81 height 15
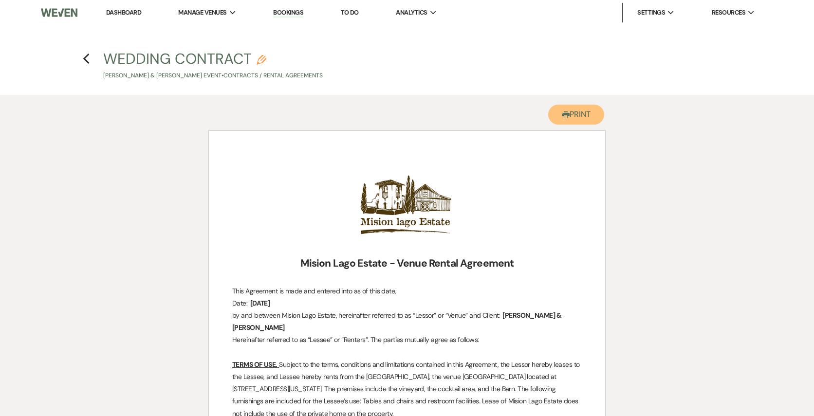
click at [590, 107] on button "Printer Print" at bounding box center [577, 115] width 56 height 20
click at [83, 57] on icon "Previous" at bounding box center [86, 59] width 7 height 12
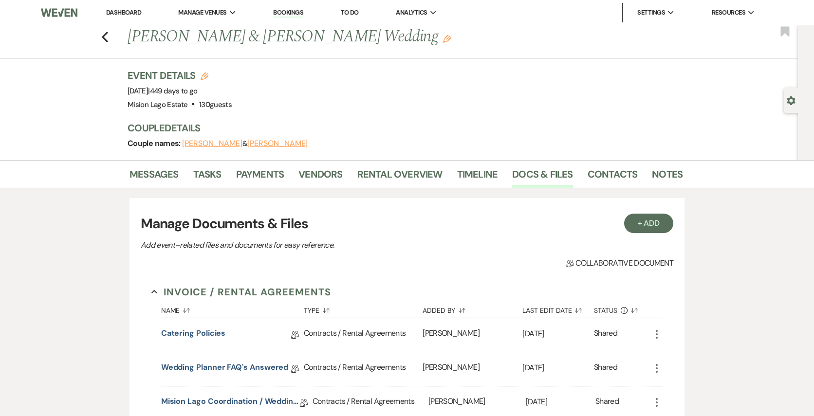
scroll to position [151, 0]
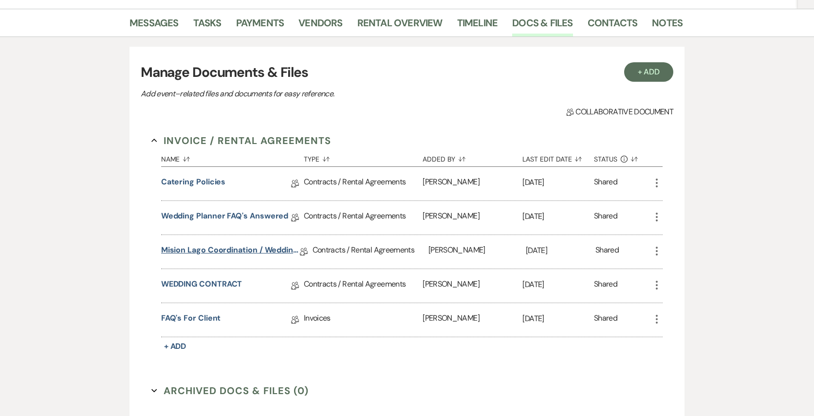
click at [225, 246] on link "Mision Lago Coordination / Wedding Planning" at bounding box center [230, 252] width 139 height 15
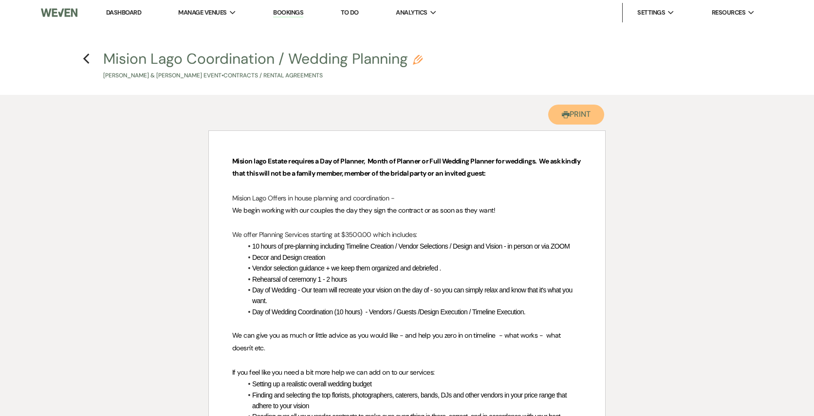
click at [568, 122] on button "Printer Print" at bounding box center [577, 115] width 56 height 20
click at [87, 60] on icon "Previous" at bounding box center [86, 59] width 7 height 12
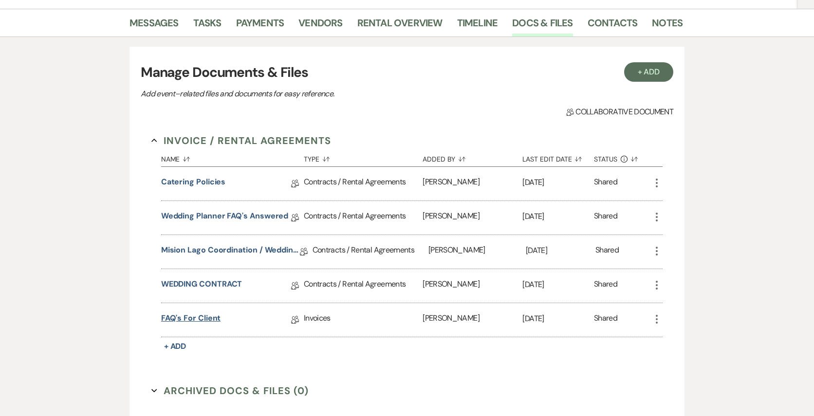
click at [208, 316] on link "FAQ's for Client" at bounding box center [191, 320] width 60 height 15
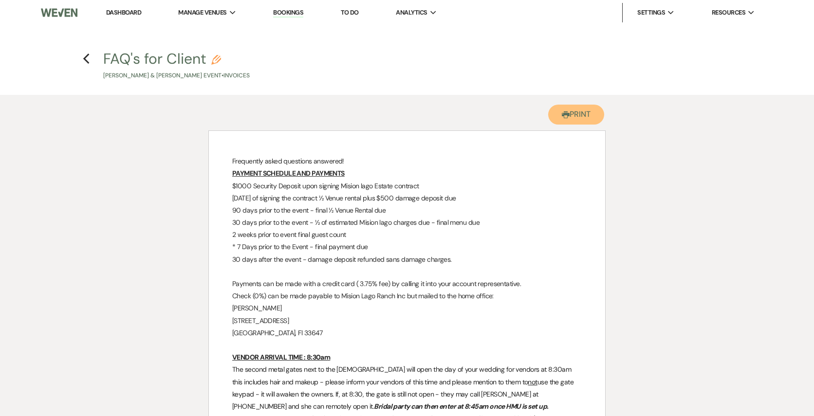
click at [579, 114] on button "Printer Print" at bounding box center [577, 115] width 56 height 20
click at [86, 51] on div "Previous" at bounding box center [86, 58] width 7 height 16
click at [87, 59] on icon "Previous" at bounding box center [86, 59] width 7 height 12
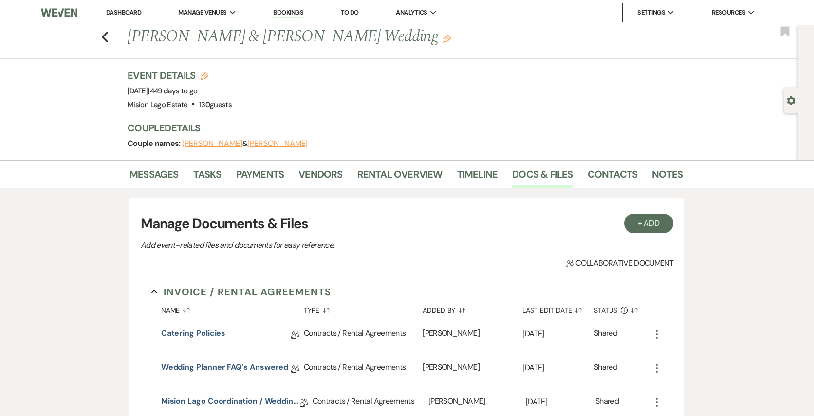
scroll to position [151, 0]
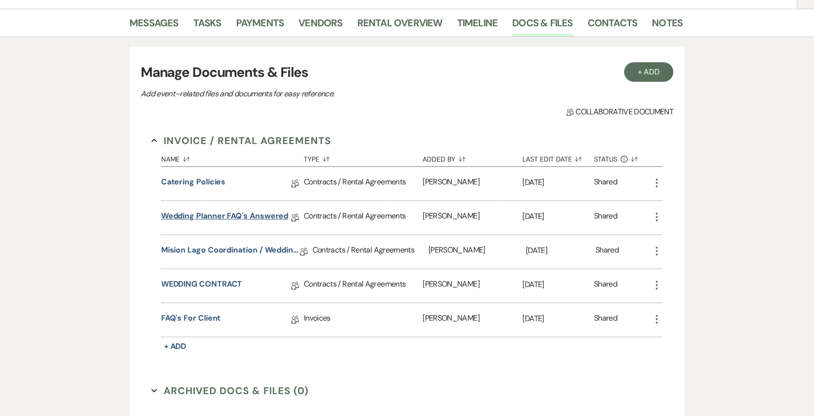
click at [236, 218] on link "Wedding Planner FAQ's Answered" at bounding box center [225, 217] width 128 height 15
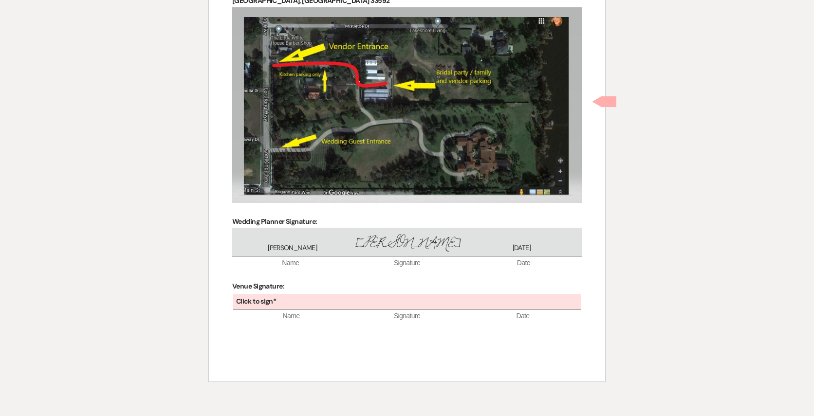
scroll to position [775, 0]
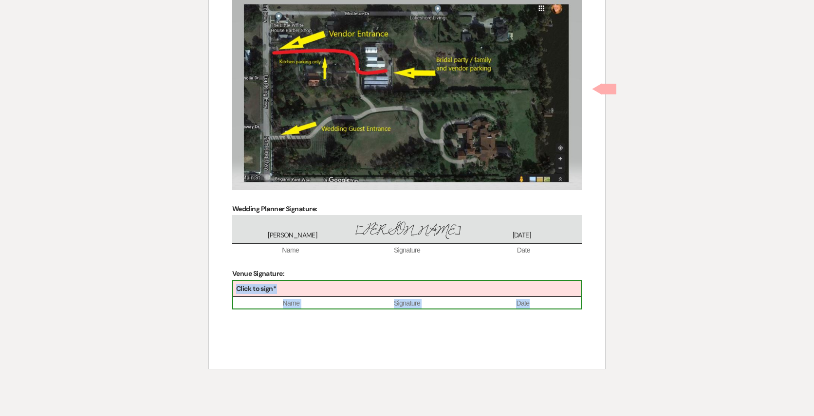
click at [322, 282] on div "Click to sign*" at bounding box center [407, 290] width 348 height 16
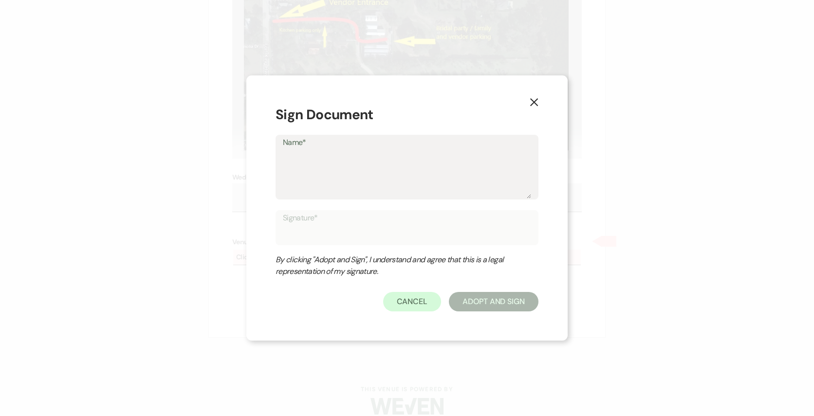
scroll to position [808, 0]
type textarea "M"
type input "M"
type textarea "Mi"
type input "Mi"
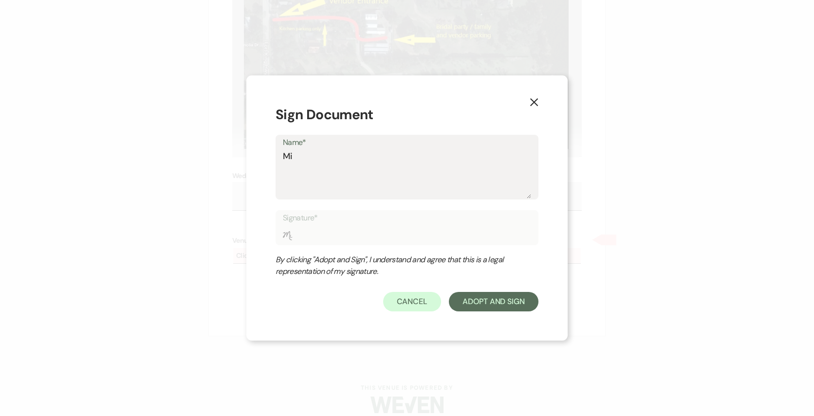
type textarea "Mic"
type input "Mic"
type textarea "Mich"
type input "Mich"
type textarea "Miche"
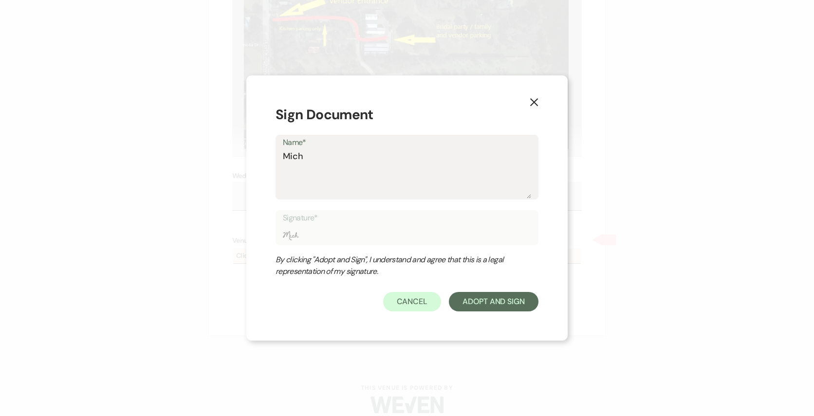
type input "Miche"
type textarea "Michel"
type input "Michel"
type textarea "Michell"
type input "Michell"
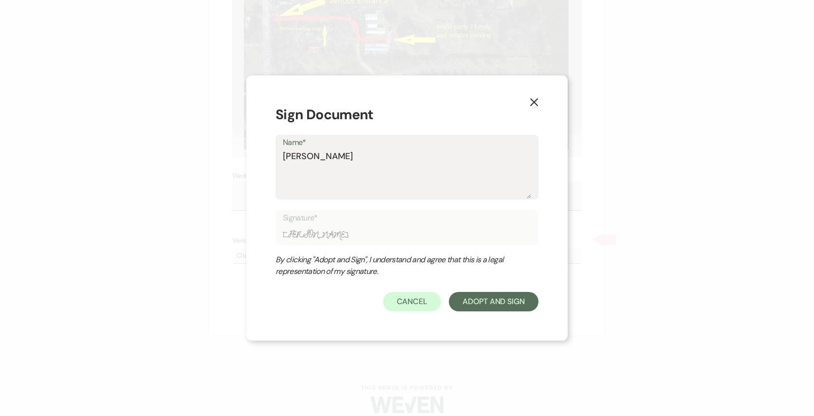
type textarea "Michelle"
type input "Michelle"
type textarea "Michelle"
type input "Michelle"
type textarea "Michelle G"
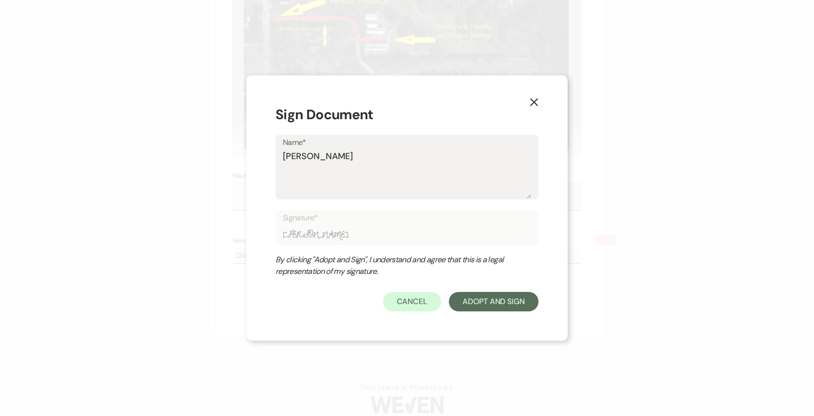
type input "Michelle G"
type textarea "Michelle Gi"
type input "Michelle Gi"
type textarea "Michelle Gil"
type input "Michelle Gil"
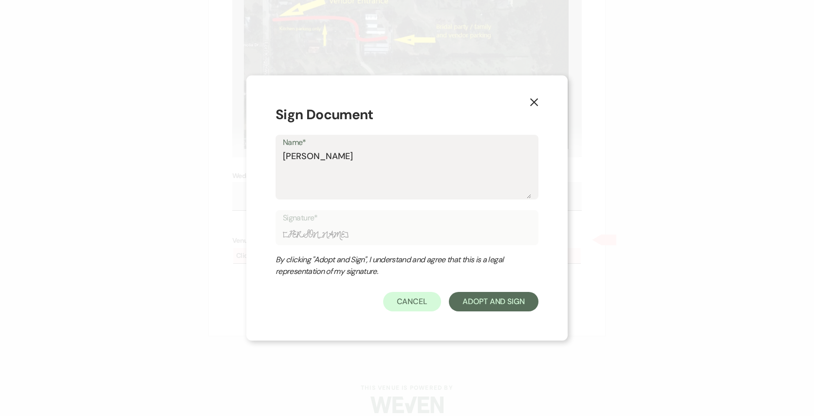
type textarea "Michelle Gilb"
type input "Michelle Gilb"
type textarea "Michelle Gilbe"
type input "Michelle Gilbe"
type textarea "Michelle Gilber"
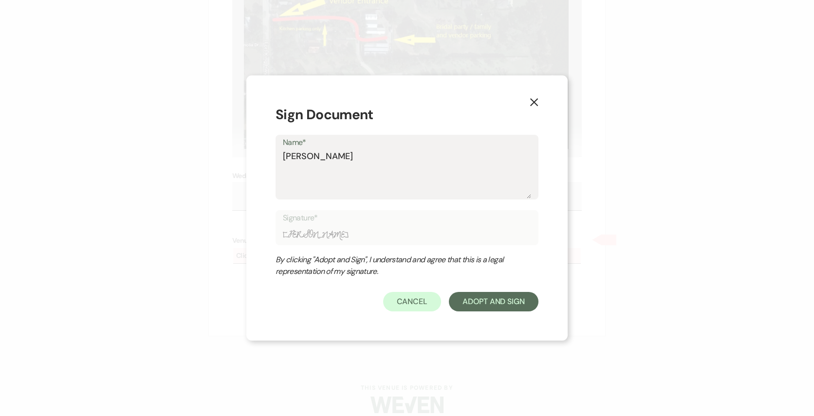
type input "Michelle Gilber"
type textarea "[PERSON_NAME]"
type input "[PERSON_NAME]"
type textarea "[PERSON_NAME]"
click at [497, 292] on button "Adopt And Sign" at bounding box center [494, 301] width 90 height 19
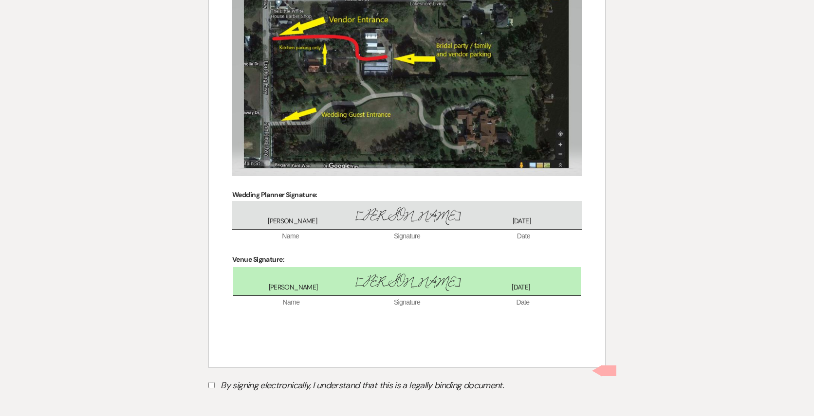
scroll to position [849, 0]
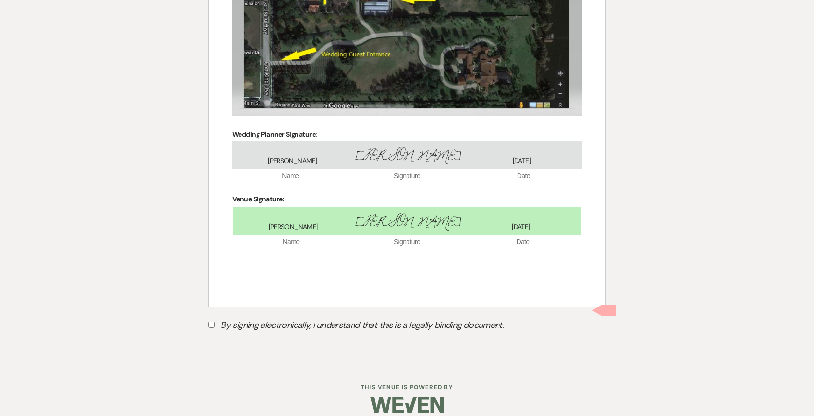
click at [230, 320] on label "By signing electronically, I understand that this is a legally binding document." at bounding box center [406, 327] width 397 height 19
click at [215, 322] on input "By signing electronically, I understand that this is a legally binding document." at bounding box center [211, 325] width 6 height 6
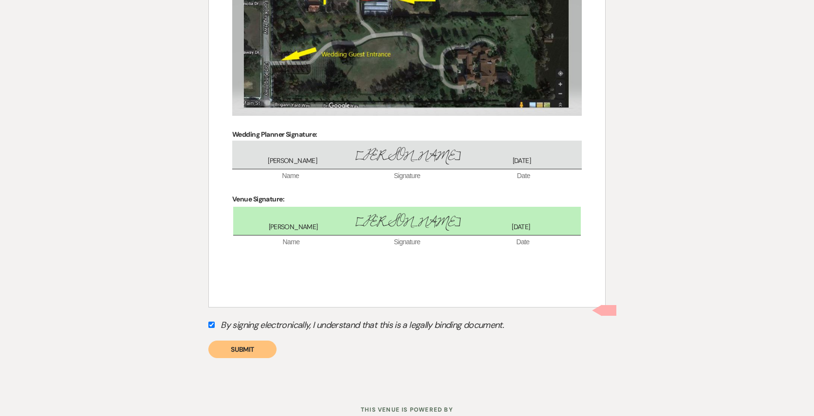
click at [229, 318] on label "By signing electronically, I understand that this is a legally binding document." at bounding box center [406, 327] width 397 height 19
click at [215, 322] on input "By signing electronically, I understand that this is a legally binding document." at bounding box center [211, 325] width 6 height 6
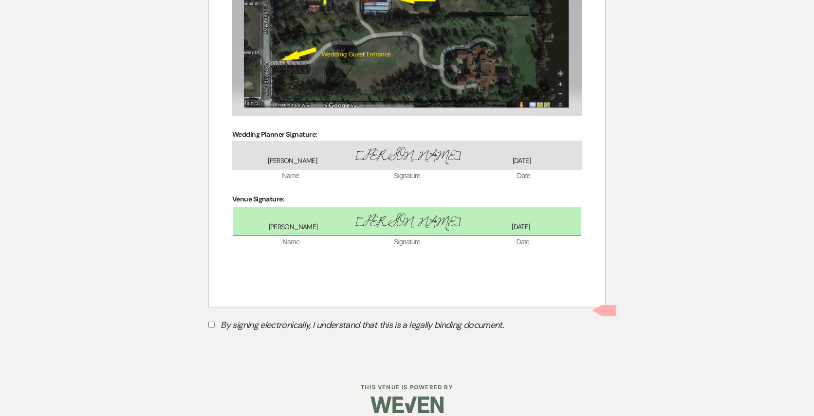
click at [227, 318] on label "By signing electronically, I understand that this is a legally binding document." at bounding box center [406, 327] width 397 height 19
click at [215, 322] on input "By signing electronically, I understand that this is a legally binding document." at bounding box center [211, 325] width 6 height 6
checkbox input "true"
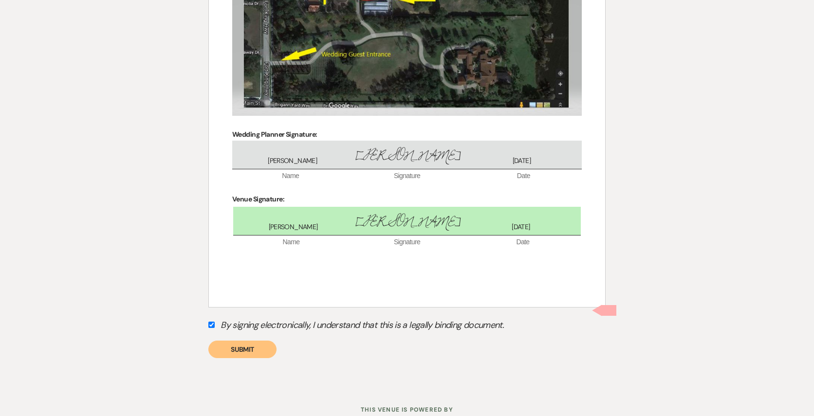
click at [234, 341] on button "Submit" at bounding box center [242, 350] width 68 height 18
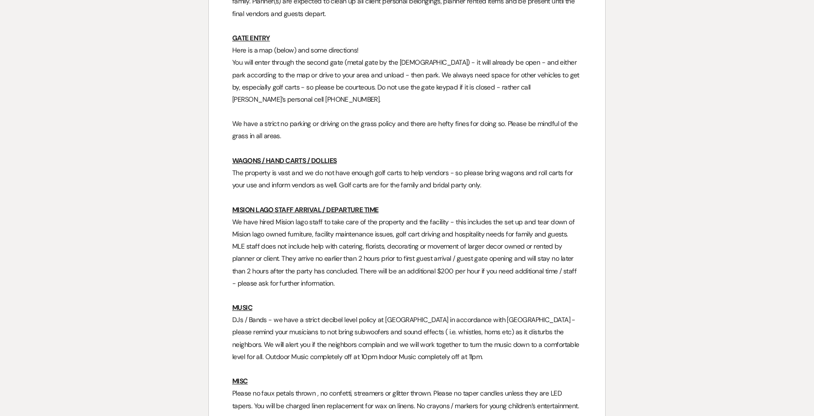
scroll to position [0, 0]
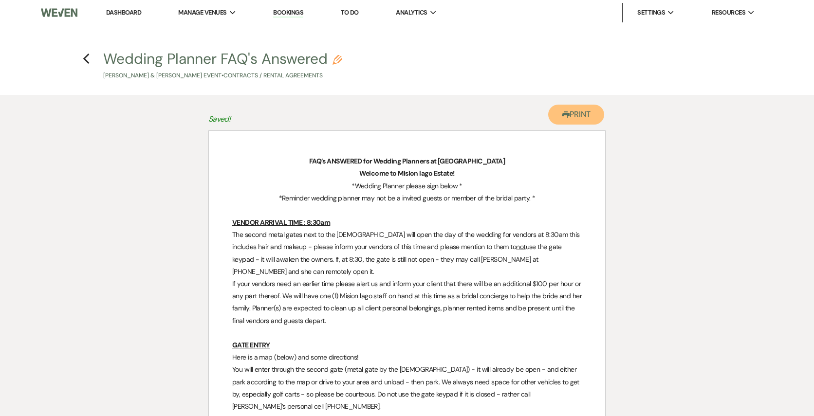
click at [584, 117] on button "Printer Print" at bounding box center [577, 115] width 56 height 20
click at [84, 56] on icon "Previous" at bounding box center [86, 59] width 7 height 12
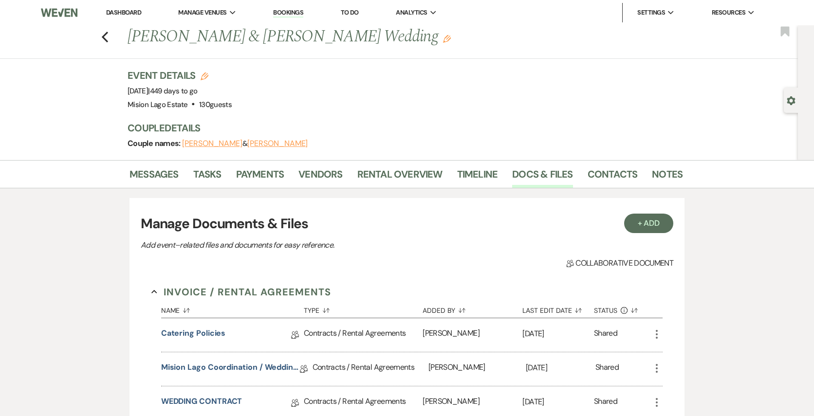
scroll to position [151, 0]
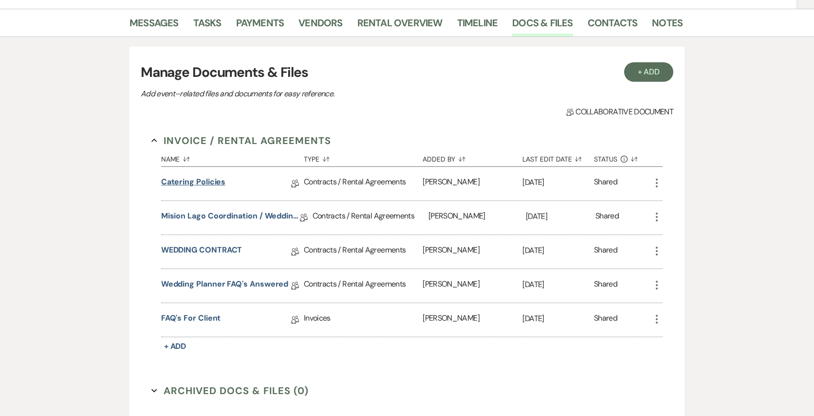
click at [208, 186] on link "Catering Policies" at bounding box center [193, 183] width 65 height 15
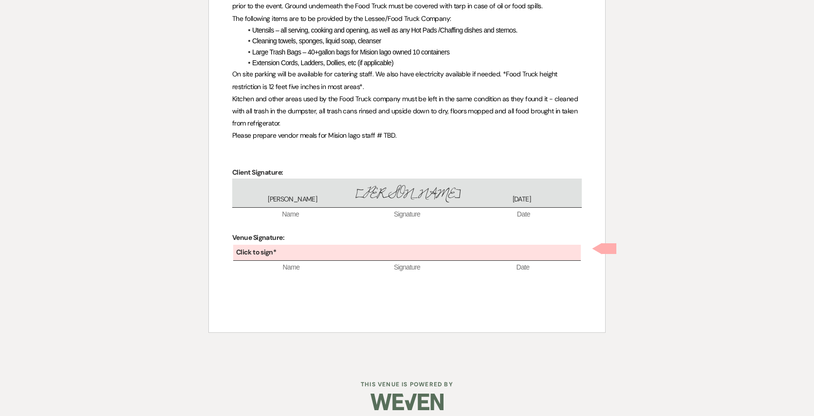
scroll to position [487, 0]
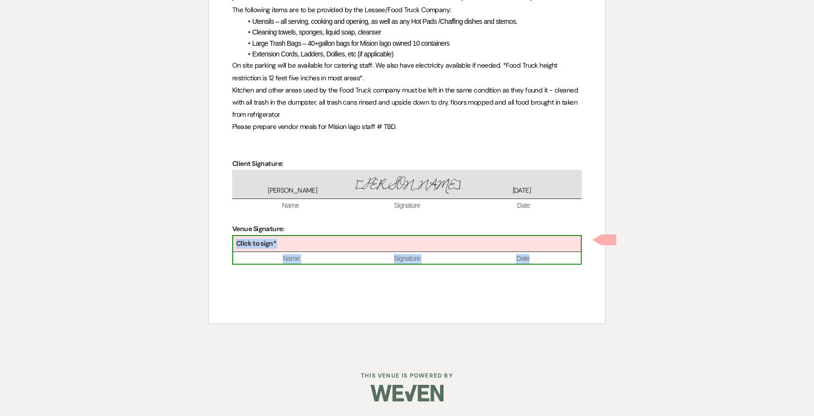
click at [421, 249] on div "Click to sign*" at bounding box center [407, 244] width 348 height 16
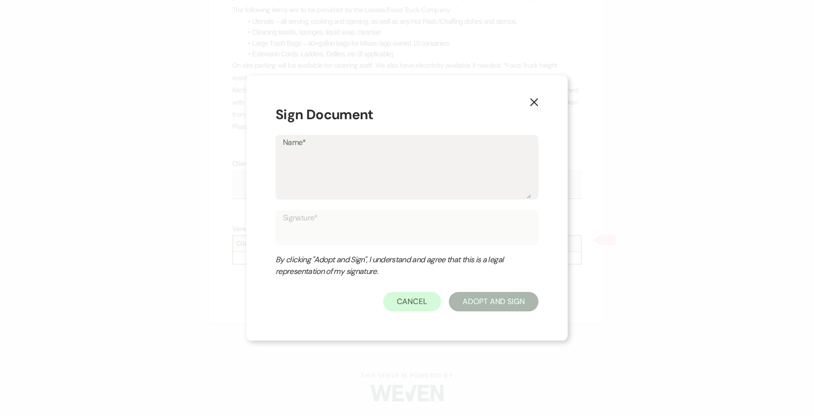
type textarea "M"
type input "M"
type textarea "Mi"
type input "Mi"
type textarea "Mic"
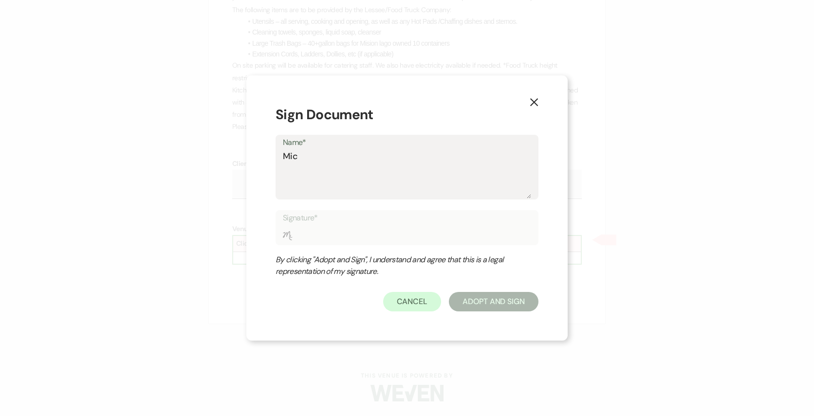
type input "Mic"
type textarea "Mich"
type input "Mich"
type textarea "Miche"
type input "Miche"
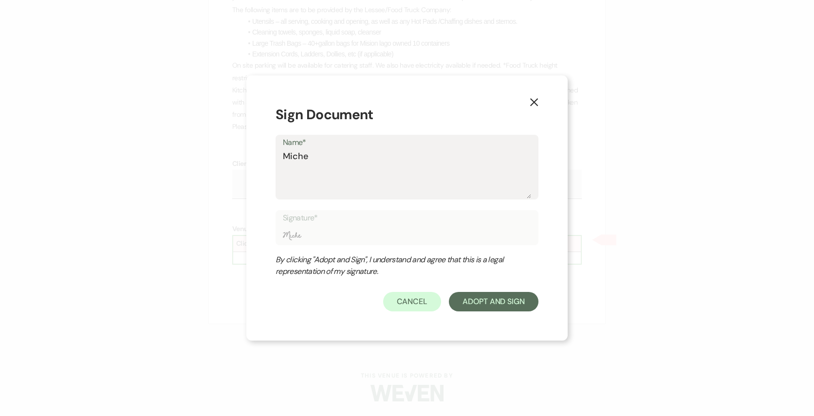
type textarea "Michel"
type input "Michel"
type textarea "Michell"
type input "Michell"
type textarea "Michelle"
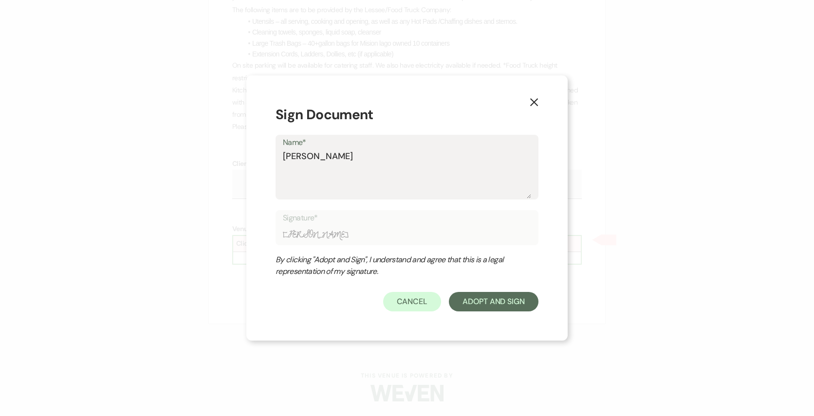
type input "Michelle"
type textarea "Michelle"
type input "Michelle"
type textarea "Michelle G"
type input "Michelle G"
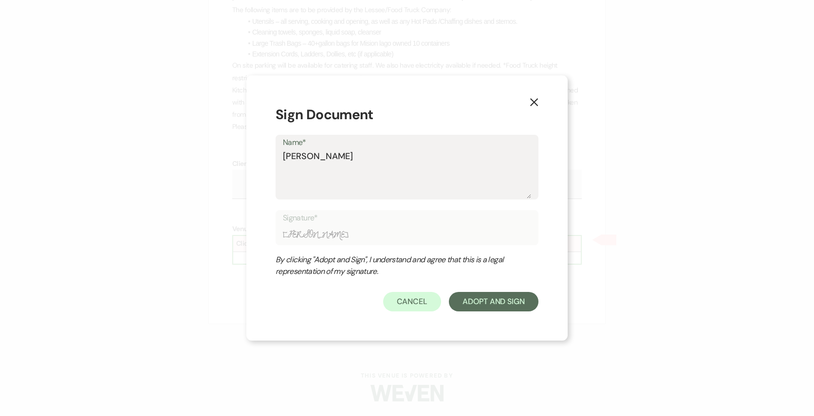
type textarea "Michelle Gi"
type input "Michelle Gi"
type textarea "Michelle Gil"
type input "Michelle Gil"
type textarea "Michelle Gilb"
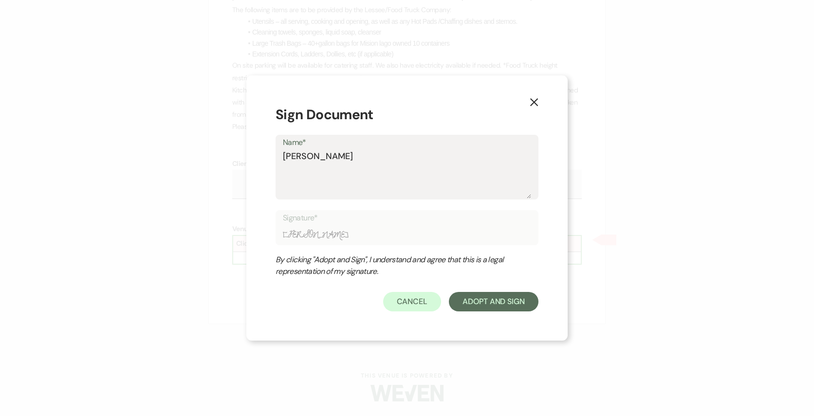
type input "Michelle Gilb"
type textarea "Michelle Gilbe"
type input "Michelle Gilbe"
type textarea "Michelle Gilber"
type input "Michelle Gilber"
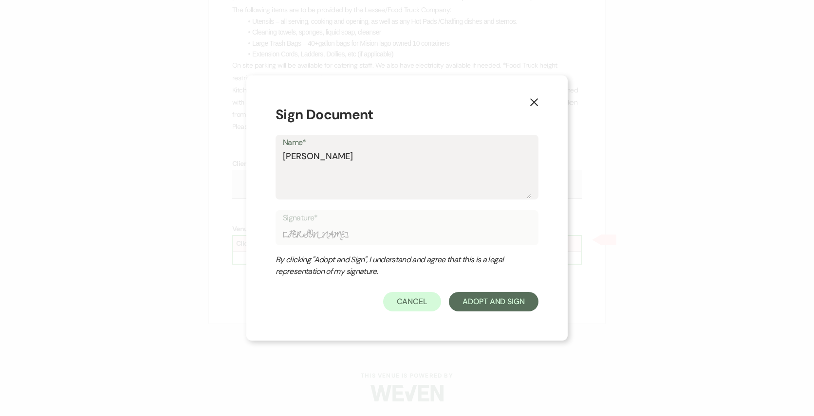
type textarea "[PERSON_NAME]"
type input "[PERSON_NAME]"
click at [516, 302] on button "Adopt And Sign" at bounding box center [494, 301] width 90 height 19
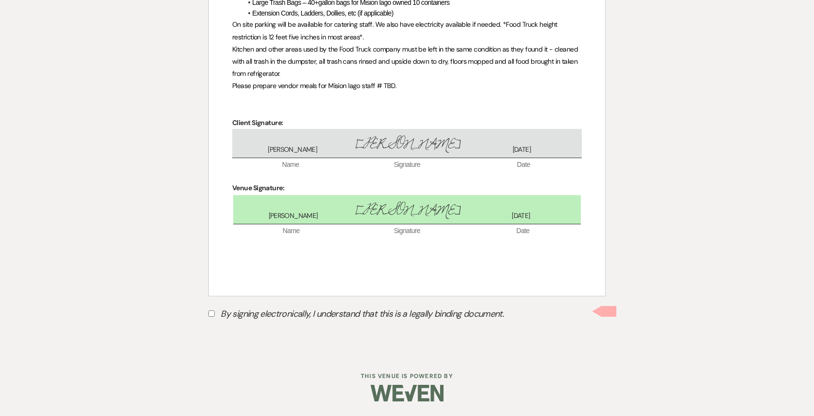
scroll to position [529, 0]
click at [267, 316] on label "By signing electronically, I understand that this is a legally binding document." at bounding box center [406, 315] width 397 height 19
click at [215, 316] on input "By signing electronically, I understand that this is a legally binding document." at bounding box center [211, 314] width 6 height 6
checkbox input "true"
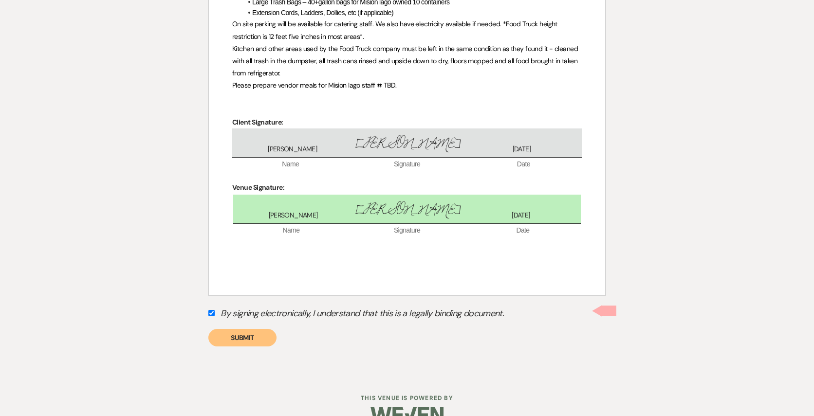
click at [261, 344] on button "Submit" at bounding box center [242, 338] width 68 height 18
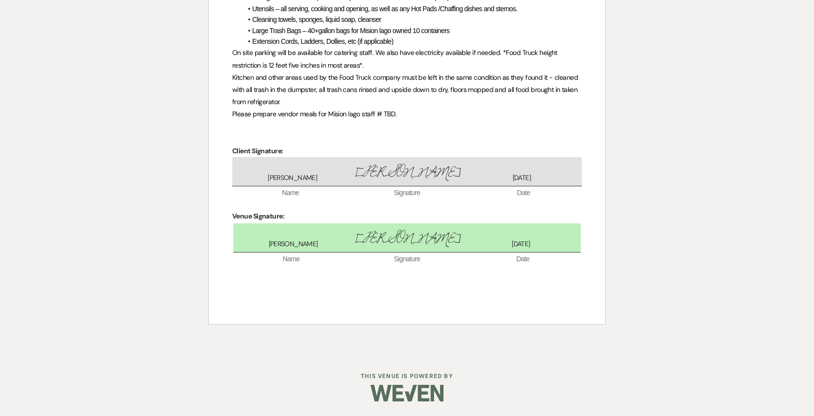
scroll to position [0, 0]
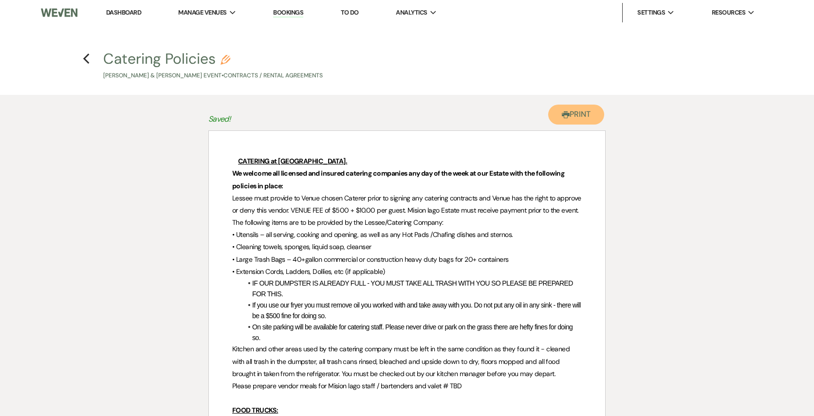
click at [585, 111] on button "Printer Print" at bounding box center [577, 115] width 56 height 20
